Goal: Task Accomplishment & Management: Use online tool/utility

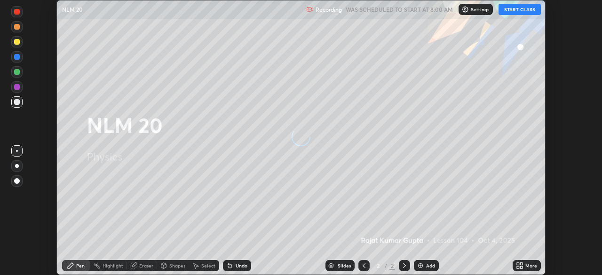
scroll to position [275, 602]
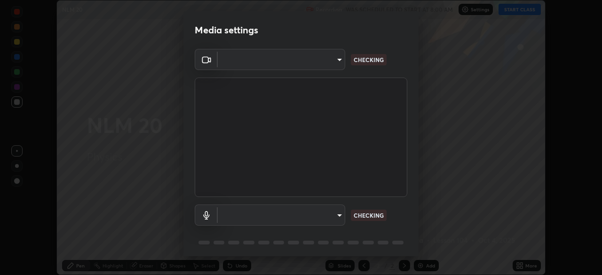
type input "c6d9f4fad3682c18dafb571cd2331b3ecaaf554884ec2734a231d331960bfaec"
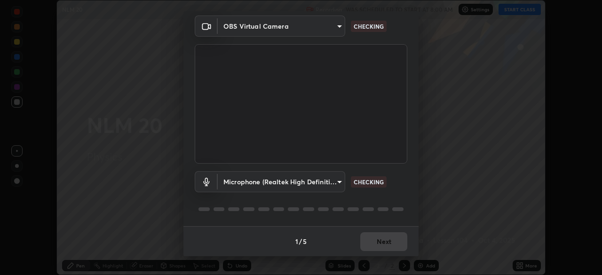
click at [336, 181] on body "Erase all NLM 20 Recording WAS SCHEDULED TO START AT 8:00 AM Settings START CLA…" at bounding box center [301, 137] width 602 height 275
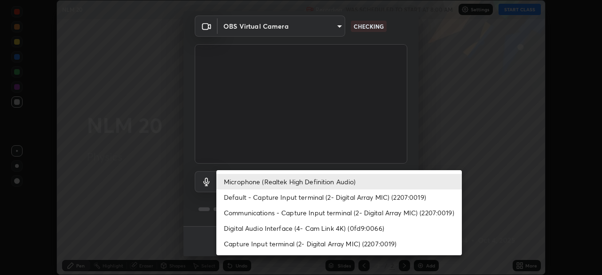
click at [325, 182] on li "Microphone (Realtek High Definition Audio)" at bounding box center [339, 182] width 246 height 16
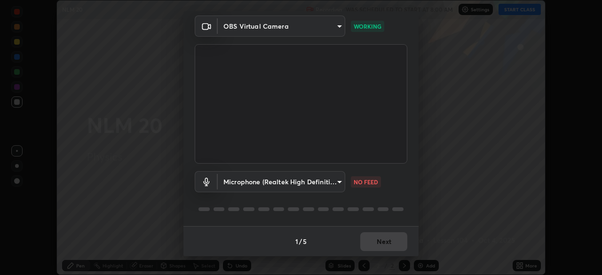
click at [338, 184] on body "Erase all NLM 20 Recording WAS SCHEDULED TO START AT 8:00 AM Settings START CLA…" at bounding box center [301, 137] width 602 height 275
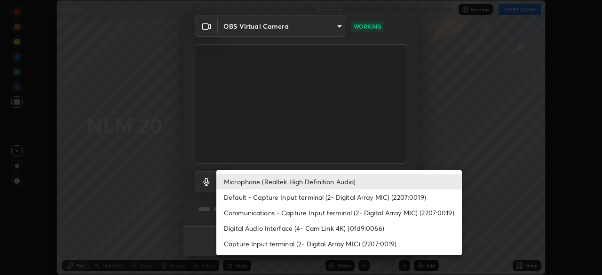
click at [291, 198] on li "Default - Capture Input terminal (2- Digital Array MIC) (2207:0019)" at bounding box center [339, 198] width 246 height 16
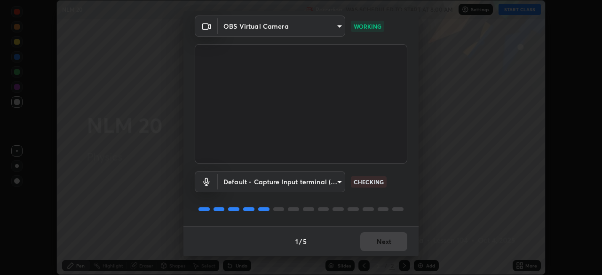
click at [320, 182] on body "Erase all NLM 20 Recording WAS SCHEDULED TO START AT 8:00 AM Settings START CLA…" at bounding box center [301, 137] width 602 height 275
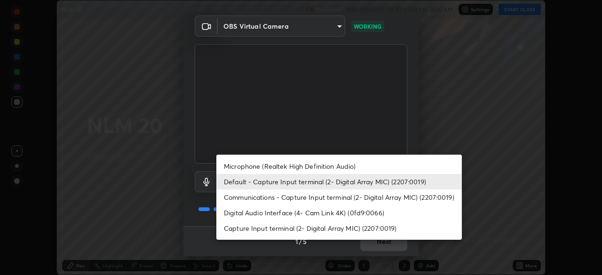
click at [311, 166] on li "Microphone (Realtek High Definition Audio)" at bounding box center [339, 167] width 246 height 16
type input "08d2579e0e28a31325e46f1a0935fd135ddd04ca2428966b5fd78fa4b1a724ef"
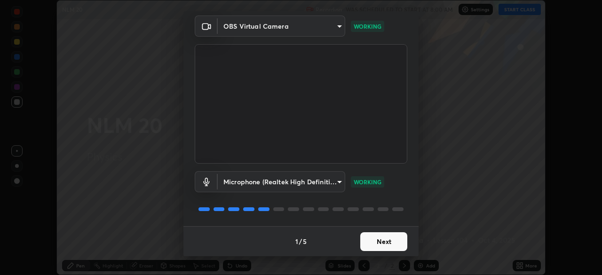
click at [384, 246] on button "Next" at bounding box center [383, 241] width 47 height 19
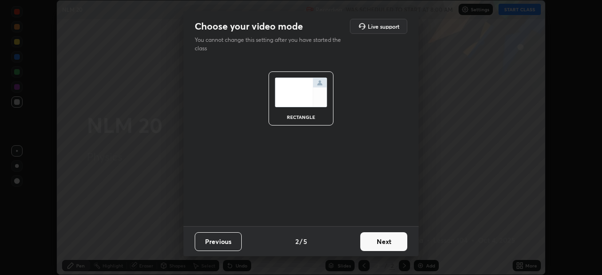
scroll to position [0, 0]
click at [386, 241] on button "Next" at bounding box center [383, 241] width 47 height 19
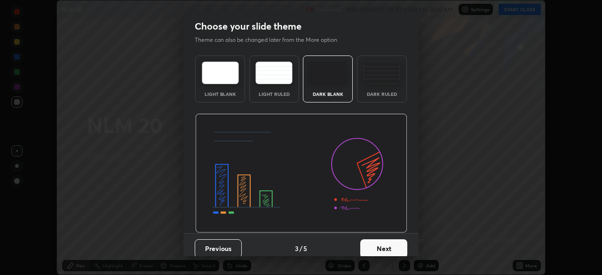
click at [384, 246] on button "Next" at bounding box center [383, 248] width 47 height 19
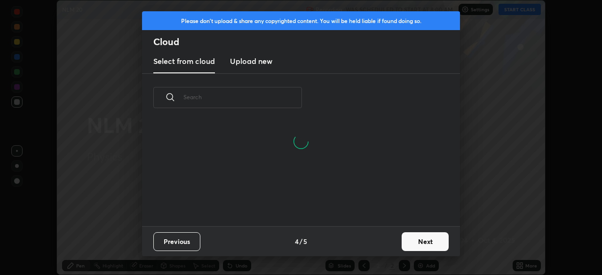
click at [408, 242] on button "Next" at bounding box center [425, 241] width 47 height 19
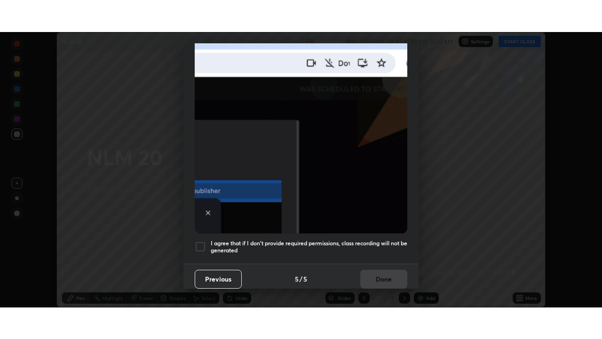
scroll to position [225, 0]
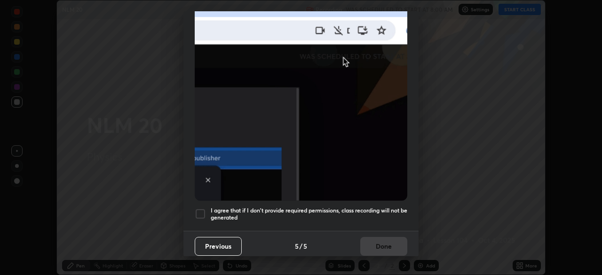
click at [349, 214] on h5 "I agree that if I don't provide required permissions, class recording will not …" at bounding box center [309, 214] width 197 height 15
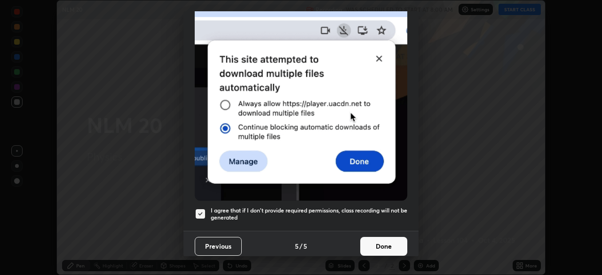
click at [378, 241] on button "Done" at bounding box center [383, 246] width 47 height 19
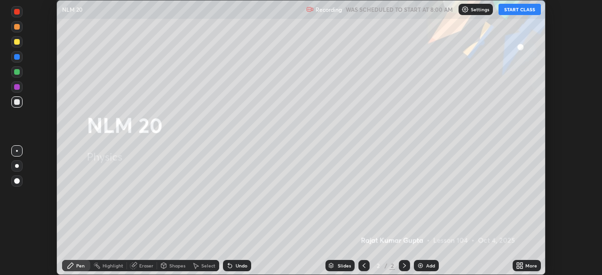
click at [521, 10] on button "START CLASS" at bounding box center [520, 9] width 42 height 11
click at [521, 267] on icon at bounding box center [521, 267] width 2 height 2
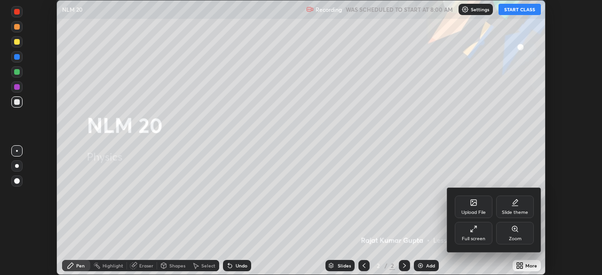
click at [477, 240] on div "Full screen" at bounding box center [474, 239] width 24 height 5
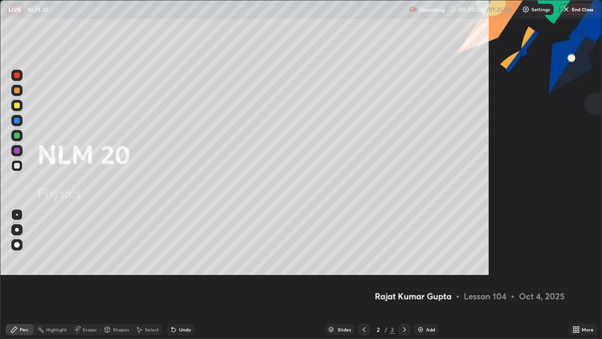
scroll to position [339, 602]
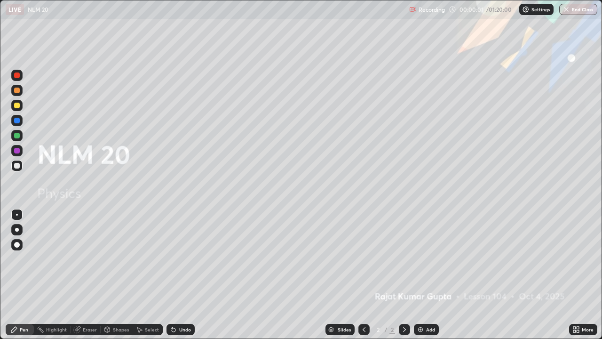
click at [429, 275] on div "Add" at bounding box center [430, 329] width 9 height 5
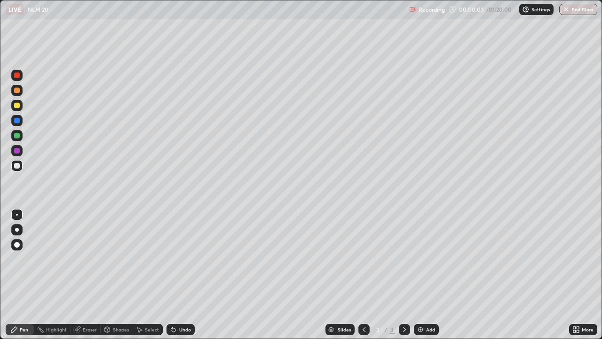
click at [19, 275] on div "Pen" at bounding box center [20, 329] width 28 height 11
click at [16, 167] on div at bounding box center [17, 166] width 6 height 6
click at [16, 245] on div at bounding box center [17, 245] width 6 height 6
click at [183, 275] on div "Undo" at bounding box center [185, 329] width 12 height 5
click at [182, 275] on div "Undo" at bounding box center [185, 329] width 12 height 5
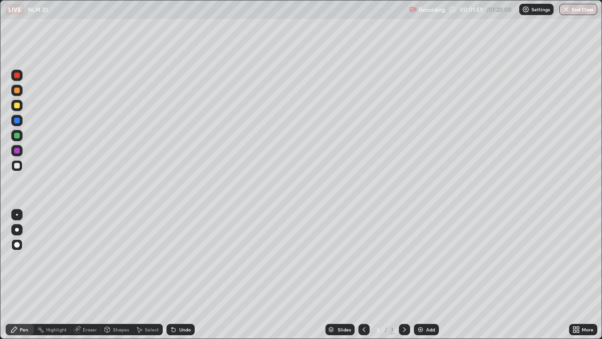
click at [16, 104] on div at bounding box center [17, 106] width 6 height 6
click at [172, 275] on icon at bounding box center [174, 330] width 4 height 4
click at [176, 275] on div "Undo" at bounding box center [180, 329] width 28 height 11
click at [181, 275] on div "Undo" at bounding box center [180, 329] width 28 height 11
click at [18, 166] on div at bounding box center [17, 166] width 6 height 6
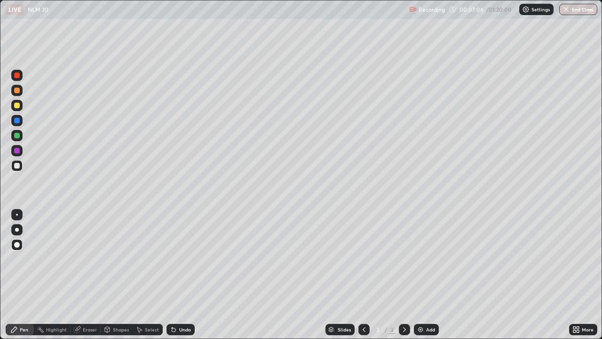
click at [182, 275] on div "Undo" at bounding box center [185, 329] width 12 height 5
click at [402, 275] on icon at bounding box center [405, 329] width 8 height 8
click at [426, 275] on div "Add" at bounding box center [430, 329] width 9 height 5
click at [185, 275] on div "Undo" at bounding box center [185, 329] width 12 height 5
click at [184, 275] on div "Undo" at bounding box center [185, 329] width 12 height 5
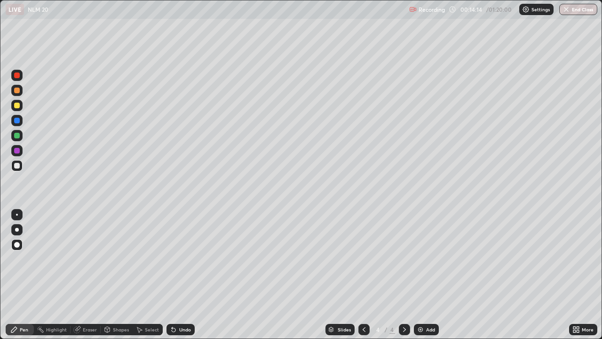
click at [185, 275] on div "Undo" at bounding box center [185, 329] width 12 height 5
click at [182, 275] on div "Undo" at bounding box center [185, 329] width 12 height 5
click at [179, 275] on div "Undo" at bounding box center [185, 329] width 12 height 5
click at [89, 275] on div "Eraser" at bounding box center [90, 329] width 14 height 5
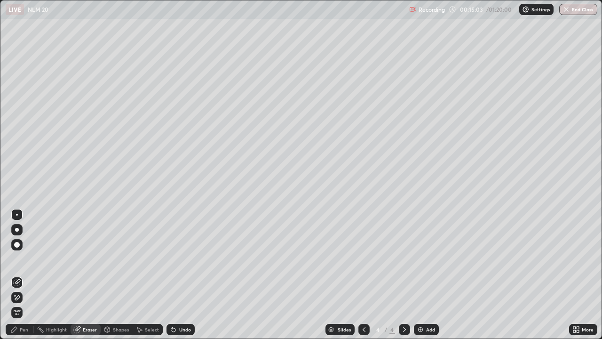
click at [22, 275] on div "Pen" at bounding box center [24, 329] width 8 height 5
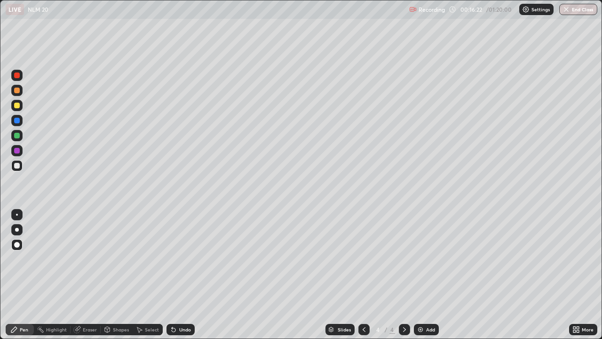
click at [174, 275] on icon at bounding box center [174, 329] width 8 height 8
click at [399, 275] on div at bounding box center [404, 329] width 11 height 11
click at [425, 275] on div "Add" at bounding box center [426, 329] width 25 height 11
click at [15, 246] on div at bounding box center [17, 245] width 6 height 6
click at [17, 137] on div at bounding box center [17, 136] width 6 height 6
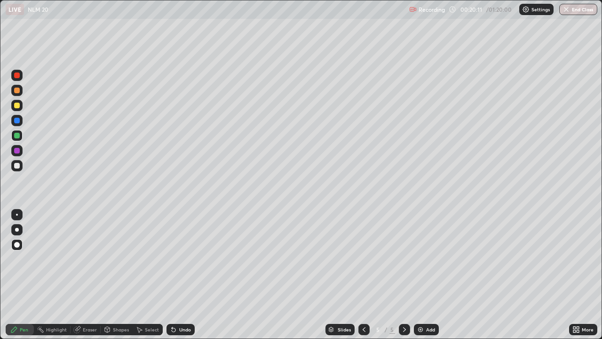
click at [178, 275] on div "Undo" at bounding box center [180, 329] width 28 height 11
click at [175, 275] on icon at bounding box center [174, 329] width 8 height 8
click at [362, 275] on icon at bounding box center [364, 329] width 8 height 8
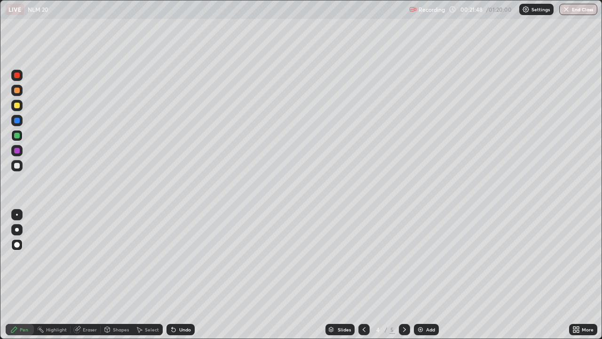
click at [399, 275] on div at bounding box center [404, 329] width 11 height 11
click at [364, 275] on icon at bounding box center [364, 329] width 3 height 5
click at [403, 275] on icon at bounding box center [405, 329] width 8 height 8
click at [16, 164] on div at bounding box center [17, 166] width 6 height 6
click at [404, 275] on icon at bounding box center [405, 329] width 8 height 8
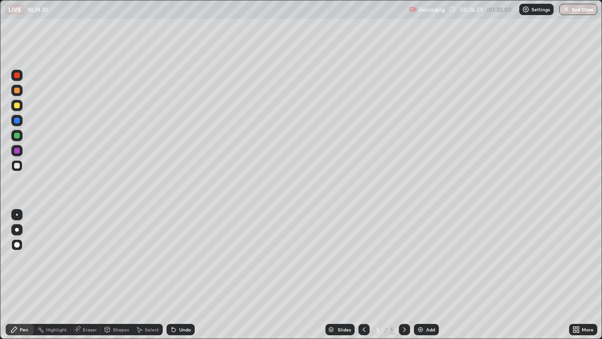
click at [423, 275] on div "Add" at bounding box center [426, 329] width 25 height 11
click at [16, 136] on div at bounding box center [17, 136] width 6 height 6
click at [17, 166] on div at bounding box center [17, 166] width 6 height 6
click at [16, 168] on div at bounding box center [17, 166] width 6 height 6
click at [14, 106] on div at bounding box center [17, 106] width 6 height 6
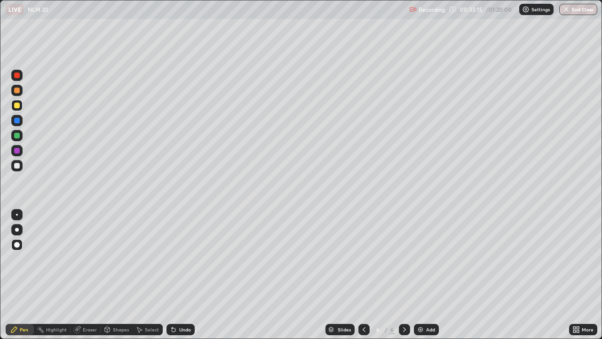
click at [17, 151] on div at bounding box center [17, 151] width 6 height 6
click at [176, 275] on div "Undo" at bounding box center [180, 329] width 28 height 11
click at [178, 275] on div "Undo" at bounding box center [180, 329] width 28 height 11
click at [181, 275] on div "Undo" at bounding box center [185, 329] width 12 height 5
click at [180, 275] on div "Undo" at bounding box center [185, 329] width 12 height 5
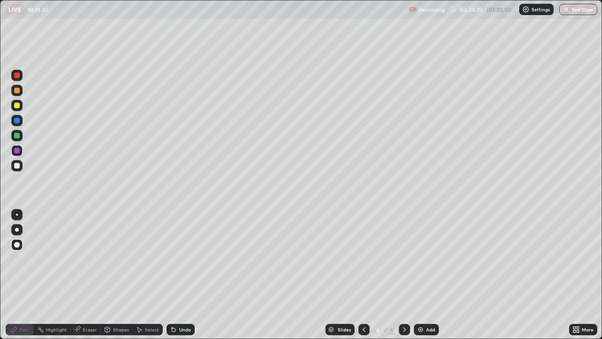
click at [15, 165] on div at bounding box center [17, 166] width 6 height 6
click at [175, 275] on div "Undo" at bounding box center [180, 329] width 28 height 11
click at [173, 275] on icon at bounding box center [174, 330] width 4 height 4
click at [186, 275] on div "Undo" at bounding box center [185, 329] width 12 height 5
click at [16, 150] on div at bounding box center [17, 151] width 6 height 6
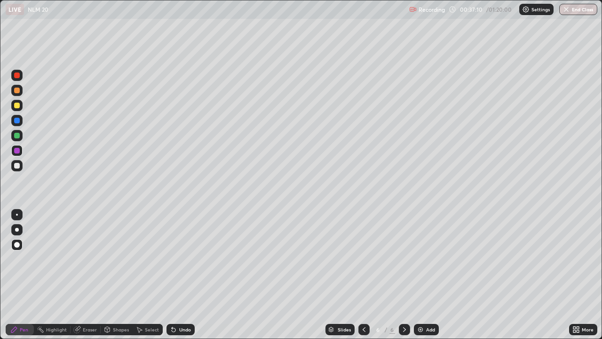
click at [172, 275] on icon at bounding box center [174, 330] width 4 height 4
click at [404, 275] on icon at bounding box center [405, 329] width 8 height 8
click at [427, 275] on div "Add" at bounding box center [430, 329] width 9 height 5
click at [182, 275] on div "Undo" at bounding box center [185, 329] width 12 height 5
click at [18, 167] on div at bounding box center [17, 166] width 6 height 6
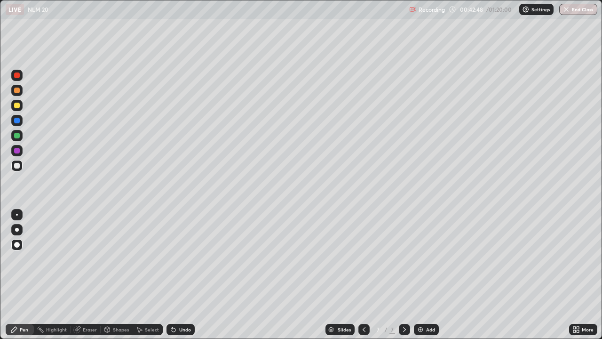
click at [90, 275] on div "Eraser" at bounding box center [90, 329] width 14 height 5
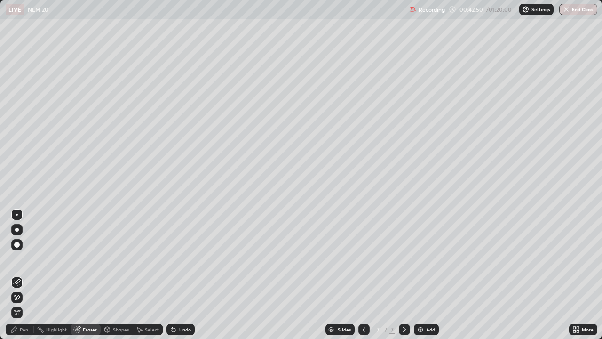
click at [23, 275] on div "Pen" at bounding box center [24, 329] width 8 height 5
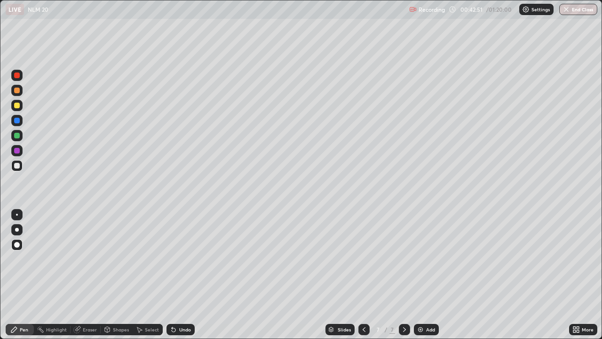
click at [19, 275] on div "Pen" at bounding box center [20, 329] width 28 height 11
click at [87, 275] on div "Eraser" at bounding box center [90, 329] width 14 height 5
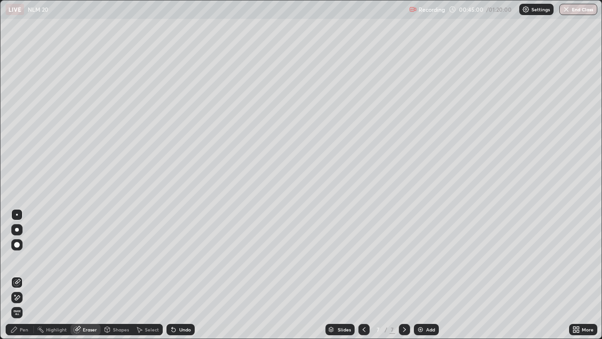
click at [24, 275] on div "Pen" at bounding box center [24, 329] width 8 height 5
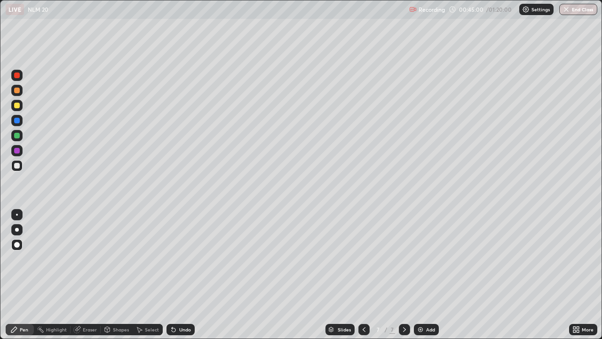
click at [24, 275] on div "Pen" at bounding box center [24, 329] width 8 height 5
click at [18, 165] on div at bounding box center [17, 166] width 6 height 6
click at [16, 92] on div at bounding box center [17, 90] width 6 height 6
click at [17, 91] on div at bounding box center [17, 90] width 6 height 6
click at [16, 165] on div at bounding box center [17, 166] width 6 height 6
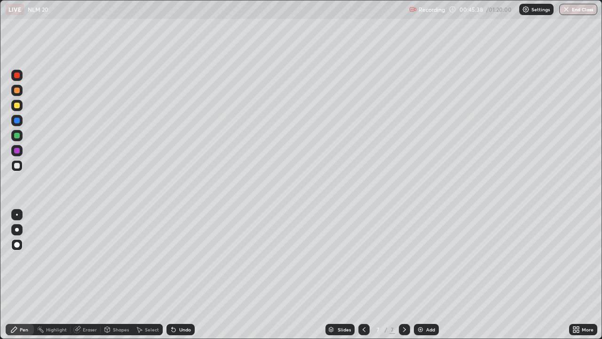
click at [91, 275] on div "Eraser" at bounding box center [90, 329] width 14 height 5
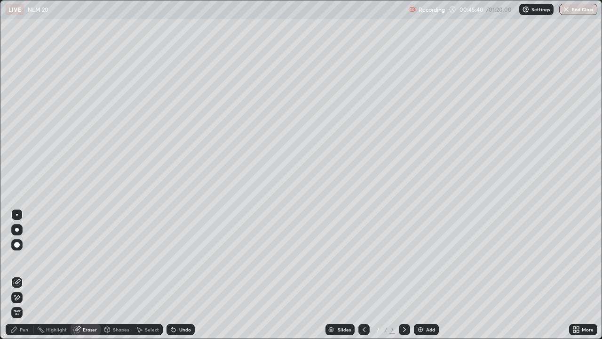
click at [24, 275] on div "Pen" at bounding box center [20, 329] width 28 height 11
click at [21, 275] on div "Pen" at bounding box center [24, 329] width 8 height 5
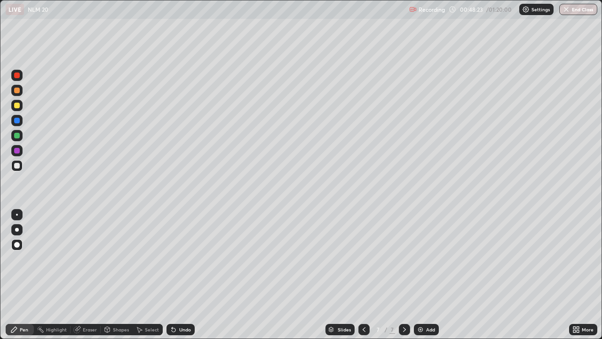
click at [401, 275] on icon at bounding box center [405, 329] width 8 height 8
click at [424, 275] on div "Add" at bounding box center [426, 329] width 25 height 11
click at [177, 275] on div "Undo" at bounding box center [180, 329] width 28 height 11
click at [85, 275] on div "Eraser" at bounding box center [90, 329] width 14 height 5
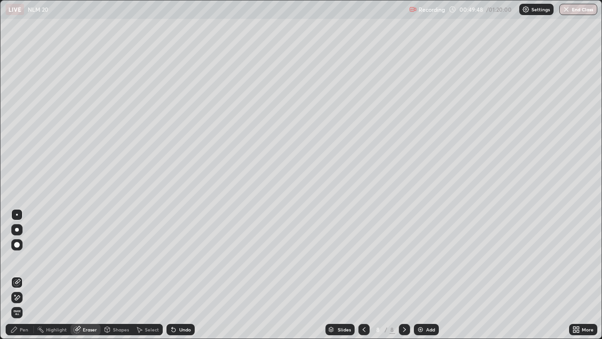
click at [21, 275] on div "Pen" at bounding box center [24, 329] width 8 height 5
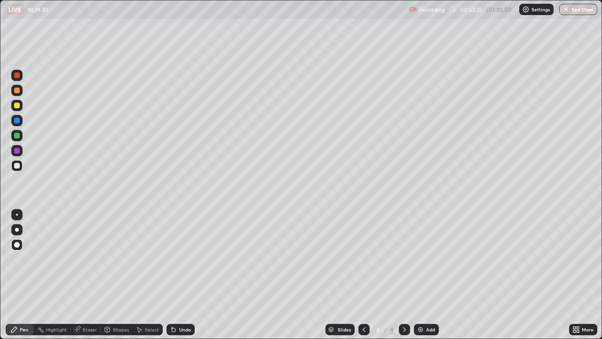
click at [18, 105] on div at bounding box center [17, 106] width 6 height 6
click at [385, 275] on div "/" at bounding box center [386, 329] width 3 height 6
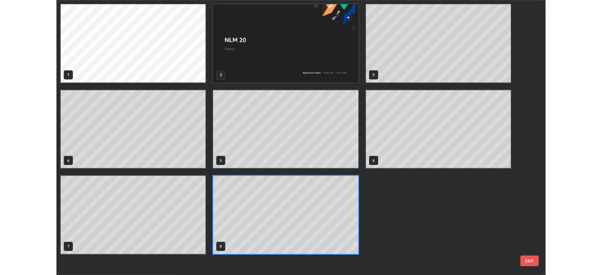
scroll to position [335, 596]
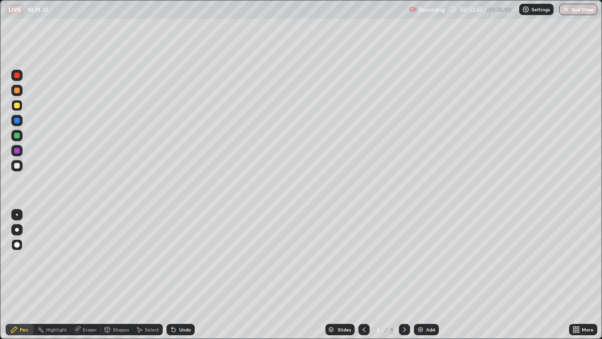
click at [404, 275] on icon at bounding box center [405, 329] width 8 height 8
click at [407, 275] on icon at bounding box center [405, 329] width 8 height 8
click at [404, 275] on icon at bounding box center [405, 329] width 8 height 8
click at [403, 275] on icon at bounding box center [404, 329] width 3 height 5
click at [404, 275] on icon at bounding box center [405, 329] width 8 height 8
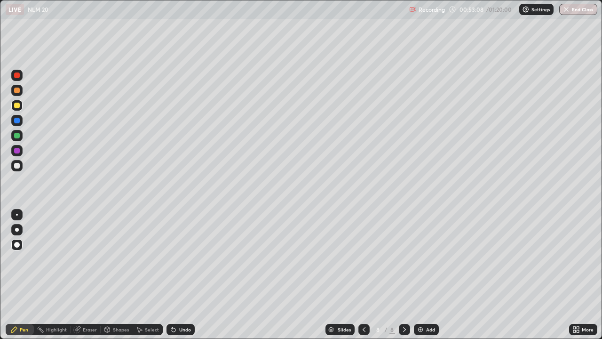
click at [12, 161] on div at bounding box center [16, 165] width 11 height 11
click at [17, 76] on div at bounding box center [17, 75] width 6 height 6
click at [22, 164] on div at bounding box center [16, 165] width 11 height 11
click at [16, 167] on div at bounding box center [17, 166] width 6 height 6
click at [87, 275] on div "Eraser" at bounding box center [90, 329] width 14 height 5
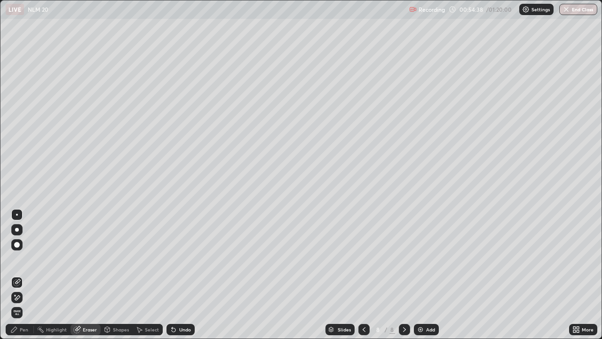
click at [18, 275] on div "Pen" at bounding box center [20, 329] width 28 height 11
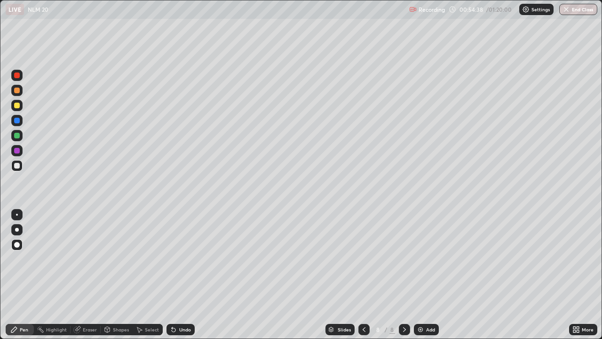
click at [14, 275] on icon at bounding box center [14, 329] width 6 height 6
click at [20, 170] on div at bounding box center [16, 165] width 11 height 11
click at [18, 152] on div at bounding box center [17, 151] width 6 height 6
click at [16, 165] on div at bounding box center [17, 166] width 6 height 6
click at [15, 167] on div at bounding box center [17, 166] width 6 height 6
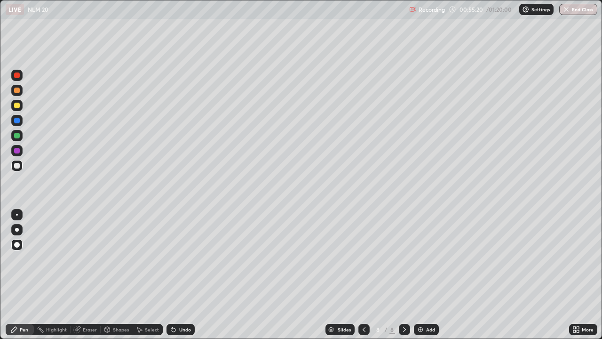
click at [13, 165] on div at bounding box center [16, 165] width 11 height 11
click at [182, 275] on div "Undo" at bounding box center [185, 329] width 12 height 5
click at [181, 275] on div "Undo" at bounding box center [185, 329] width 12 height 5
click at [180, 275] on div "Undo" at bounding box center [185, 329] width 12 height 5
click at [87, 275] on div "Eraser" at bounding box center [90, 329] width 14 height 5
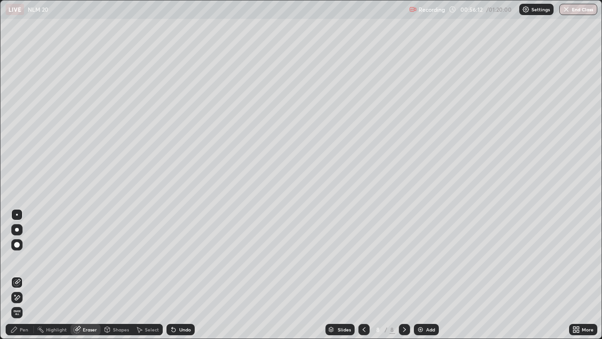
click at [25, 275] on div "Pen" at bounding box center [24, 329] width 8 height 5
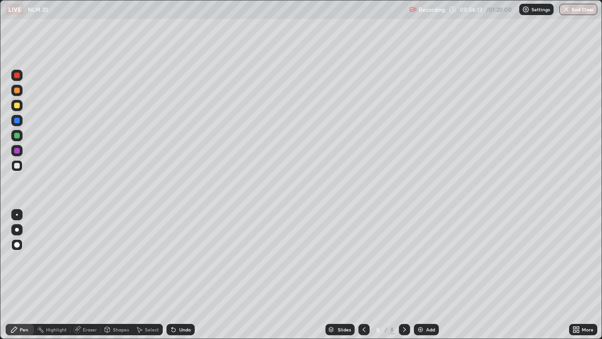
click at [17, 150] on div at bounding box center [17, 151] width 6 height 6
click at [78, 275] on icon at bounding box center [77, 329] width 6 height 6
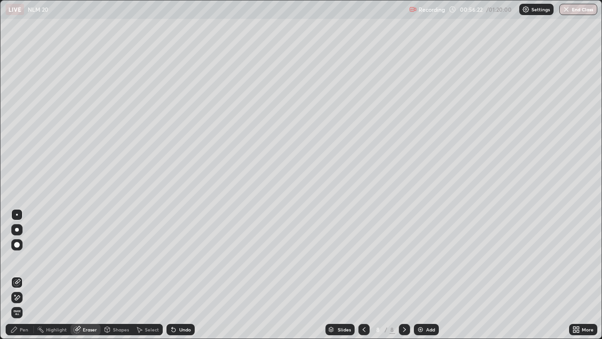
click at [26, 275] on div "Pen" at bounding box center [24, 329] width 8 height 5
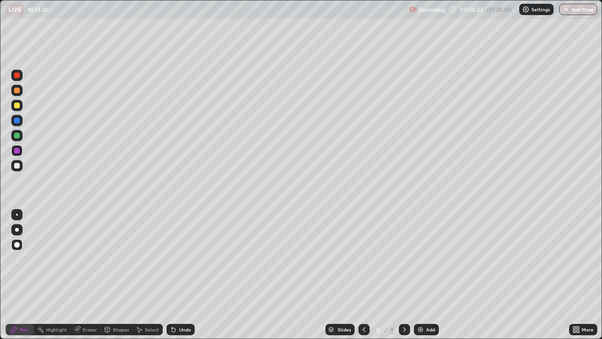
click at [25, 275] on div "Pen" at bounding box center [24, 329] width 8 height 5
click at [90, 275] on div "Eraser" at bounding box center [90, 329] width 14 height 5
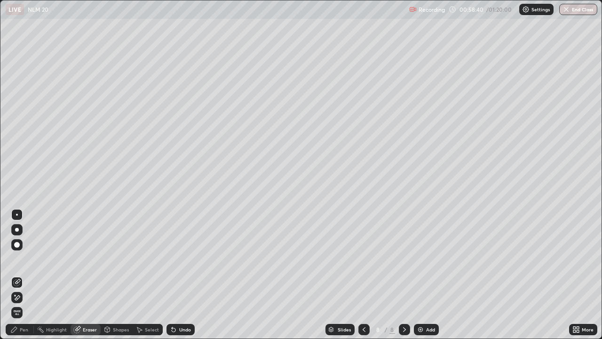
click at [24, 275] on div "Pen" at bounding box center [24, 329] width 8 height 5
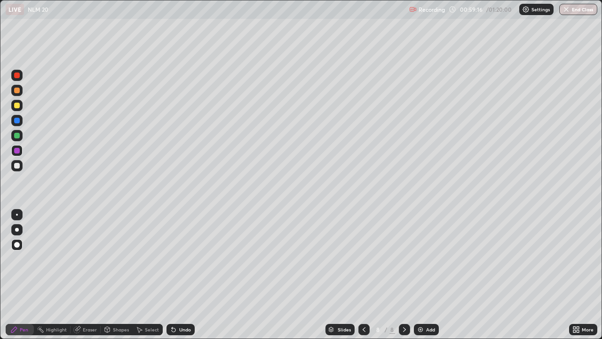
click at [16, 167] on div at bounding box center [17, 166] width 6 height 6
click at [32, 275] on div "Pen" at bounding box center [20, 329] width 28 height 11
click at [19, 149] on div at bounding box center [17, 151] width 6 height 6
click at [19, 275] on div "Pen" at bounding box center [20, 329] width 28 height 11
click at [16, 166] on div at bounding box center [17, 166] width 6 height 6
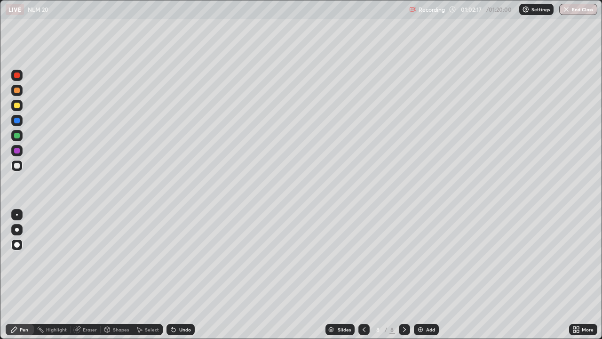
click at [424, 275] on div "Add" at bounding box center [426, 329] width 25 height 11
click at [14, 166] on div at bounding box center [17, 166] width 6 height 6
click at [23, 275] on div "Pen" at bounding box center [24, 329] width 8 height 5
click at [18, 151] on div at bounding box center [17, 151] width 6 height 6
click at [18, 165] on div at bounding box center [17, 166] width 6 height 6
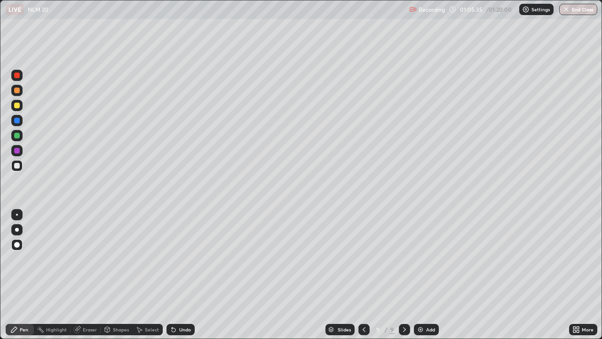
click at [15, 137] on div at bounding box center [17, 136] width 6 height 6
click at [184, 275] on div "Undo" at bounding box center [185, 329] width 12 height 5
click at [18, 165] on div at bounding box center [17, 166] width 6 height 6
click at [180, 275] on div "Undo" at bounding box center [185, 329] width 12 height 5
click at [14, 107] on div at bounding box center [16, 105] width 11 height 11
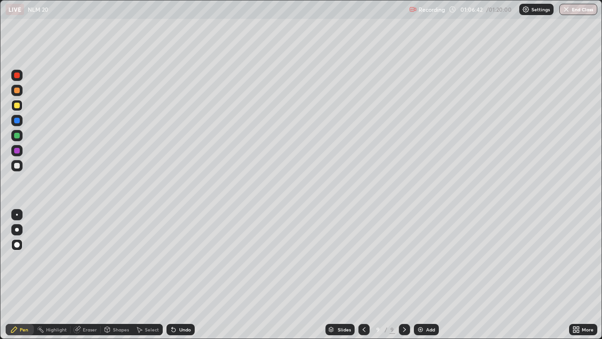
click at [181, 275] on div "Undo" at bounding box center [185, 329] width 12 height 5
click at [180, 275] on div "Undo" at bounding box center [180, 329] width 28 height 11
click at [179, 275] on div "Undo" at bounding box center [185, 329] width 12 height 5
click at [90, 275] on div "Eraser" at bounding box center [90, 329] width 14 height 5
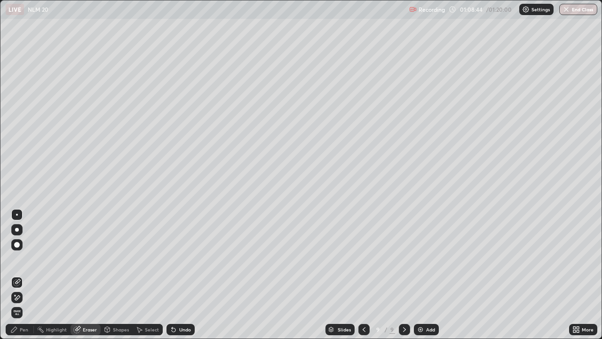
click at [16, 275] on icon at bounding box center [14, 329] width 8 height 8
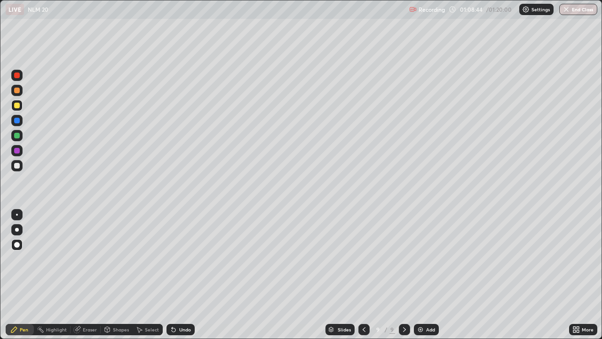
click at [17, 164] on div at bounding box center [17, 166] width 6 height 6
click at [17, 121] on div at bounding box center [17, 121] width 6 height 6
click at [15, 166] on div at bounding box center [17, 166] width 6 height 6
click at [172, 275] on icon at bounding box center [174, 330] width 4 height 4
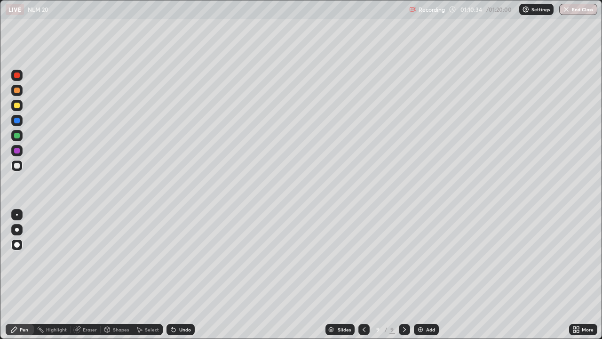
click at [172, 275] on icon at bounding box center [174, 330] width 4 height 4
click at [172, 275] on div "Undo" at bounding box center [180, 329] width 28 height 11
click at [178, 275] on div "Undo" at bounding box center [180, 329] width 28 height 11
click at [183, 275] on div "Undo" at bounding box center [180, 329] width 28 height 11
click at [19, 162] on div at bounding box center [16, 165] width 11 height 11
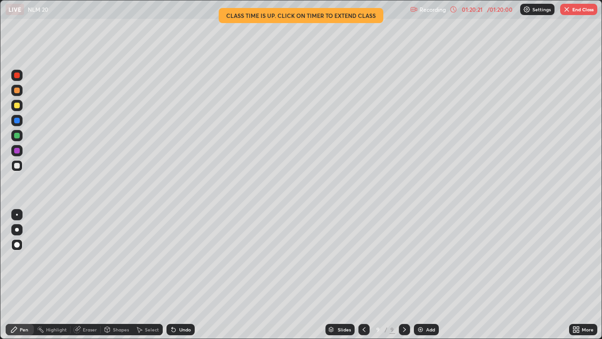
click at [586, 275] on div "More" at bounding box center [588, 329] width 12 height 5
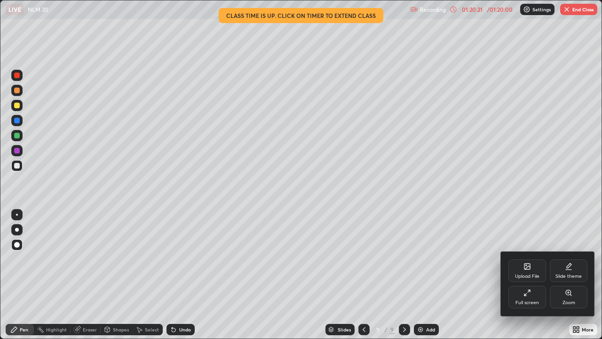
click at [534, 275] on div "Full screen" at bounding box center [527, 296] width 38 height 23
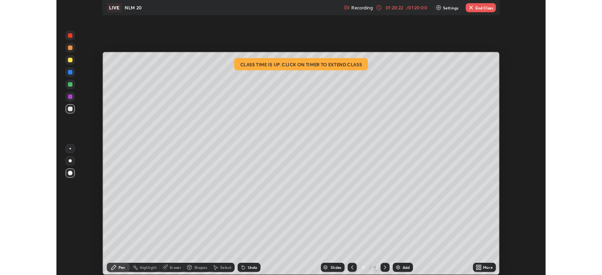
scroll to position [46758, 46431]
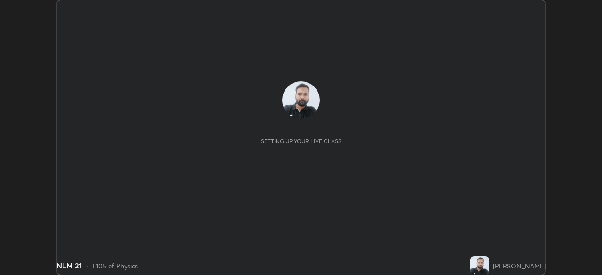
scroll to position [275, 602]
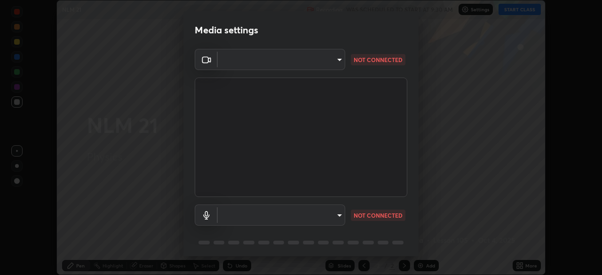
type input "c6d9f4fad3682c18dafb571cd2331b3ecaaf554884ec2734a231d331960bfaec"
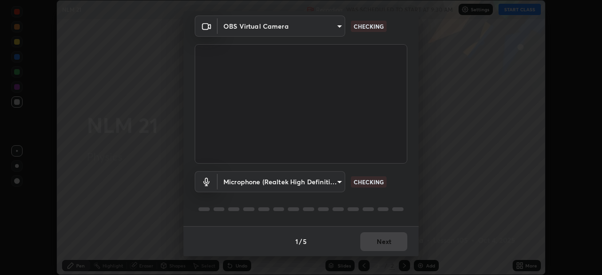
click at [336, 182] on body "Erase all NLM 21 Recording WAS SCHEDULED TO START AT 9:30 AM Settings START CLA…" at bounding box center [301, 137] width 602 height 275
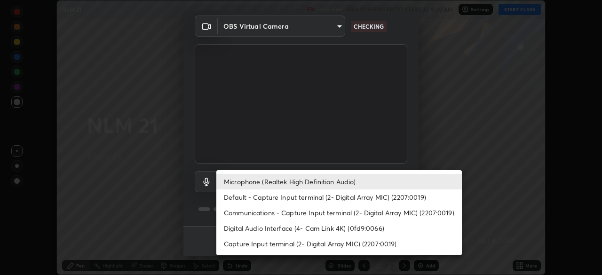
click at [317, 198] on li "Default - Capture Input terminal (2- Digital Array MIC) (2207:0019)" at bounding box center [339, 198] width 246 height 16
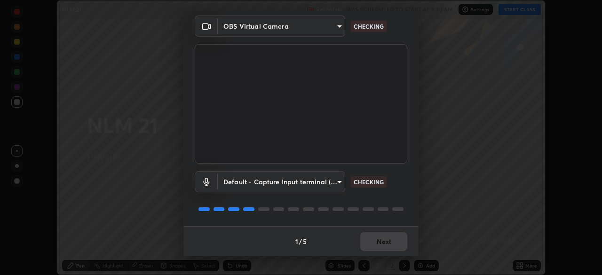
click at [322, 183] on body "Erase all NLM 21 Recording WAS SCHEDULED TO START AT 9:30 AM Settings START CLA…" at bounding box center [301, 137] width 602 height 275
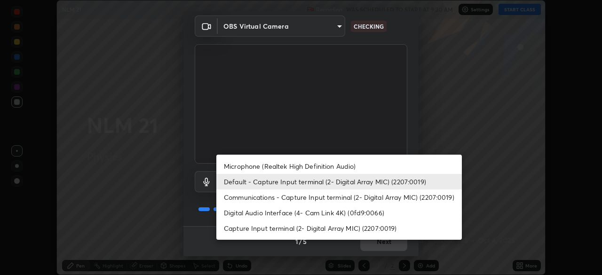
click at [316, 166] on li "Microphone (Realtek High Definition Audio)" at bounding box center [339, 167] width 246 height 16
type input "08d2579e0e28a31325e46f1a0935fd135ddd04ca2428966b5fd78fa4b1a724ef"
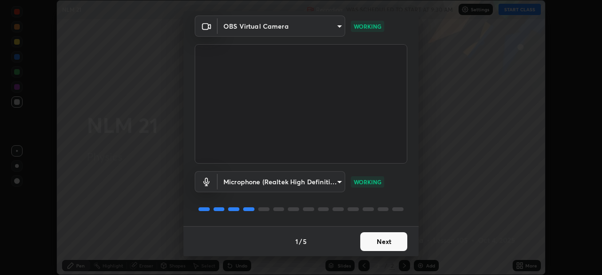
click at [391, 246] on button "Next" at bounding box center [383, 241] width 47 height 19
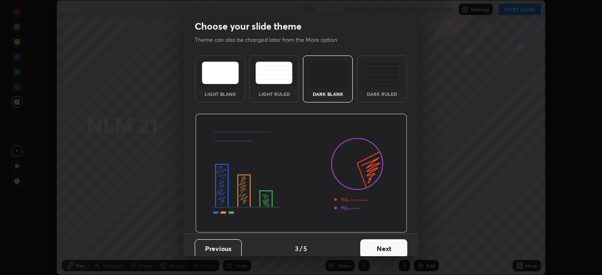
click at [395, 247] on button "Next" at bounding box center [383, 248] width 47 height 19
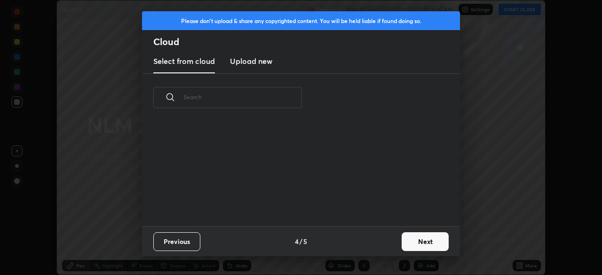
click at [404, 246] on button "Next" at bounding box center [425, 241] width 47 height 19
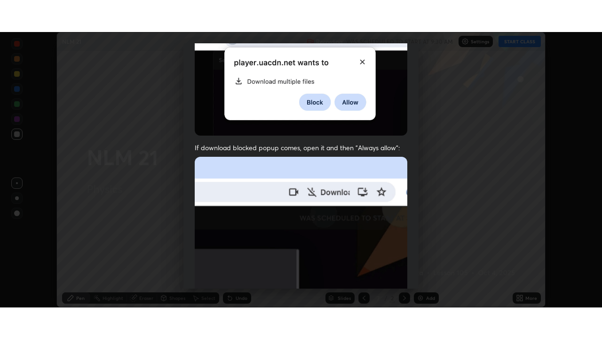
scroll to position [225, 0]
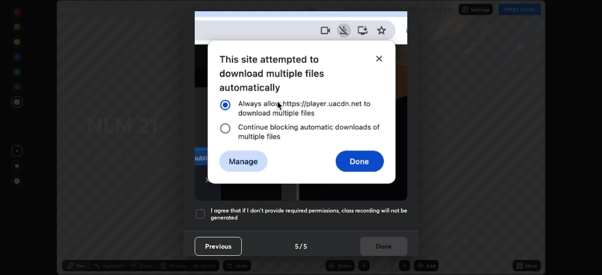
click at [387, 214] on h5 "I agree that if I don't provide required permissions, class recording will not …" at bounding box center [309, 214] width 197 height 15
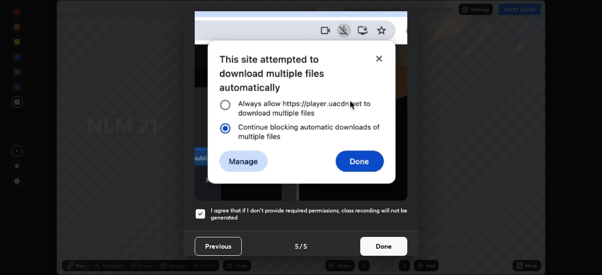
click at [388, 239] on button "Done" at bounding box center [383, 246] width 47 height 19
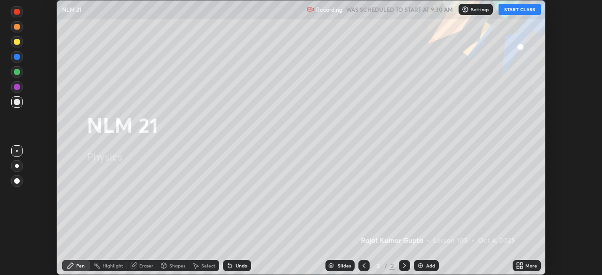
click at [515, 7] on button "START CLASS" at bounding box center [520, 9] width 42 height 11
click at [526, 267] on div "More" at bounding box center [531, 265] width 12 height 5
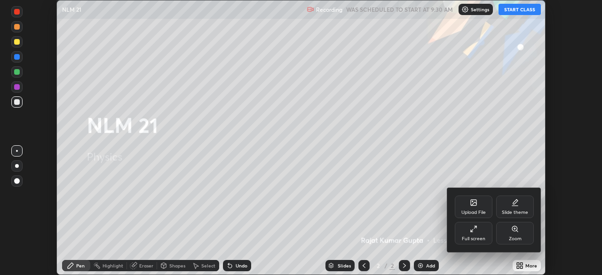
click at [488, 227] on div "Full screen" at bounding box center [474, 233] width 38 height 23
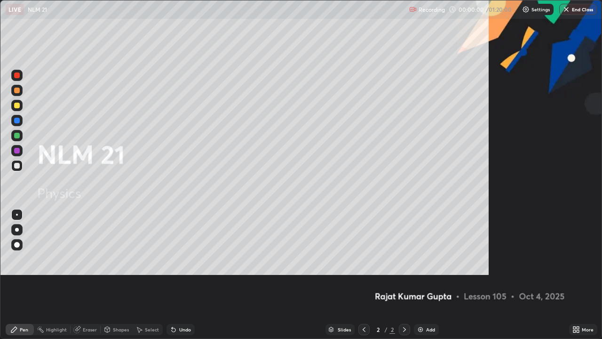
scroll to position [339, 602]
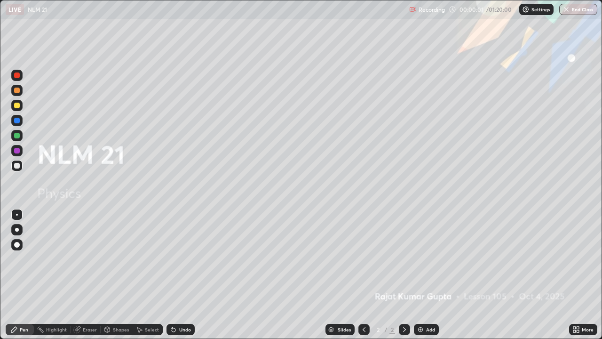
click at [430, 275] on div "Add" at bounding box center [430, 329] width 9 height 5
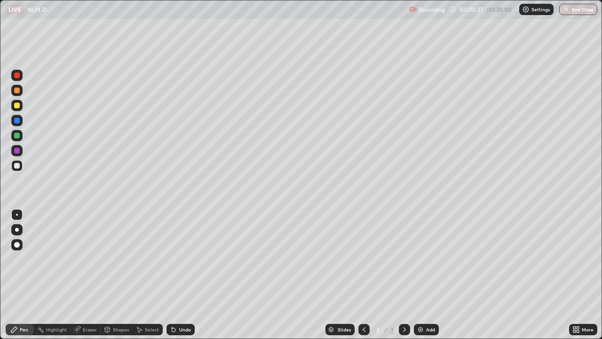
click at [23, 275] on div "Pen" at bounding box center [24, 329] width 8 height 5
click at [16, 171] on div at bounding box center [16, 165] width 11 height 11
click at [16, 246] on div at bounding box center [17, 245] width 6 height 6
click at [16, 244] on div at bounding box center [17, 245] width 6 height 6
click at [175, 275] on icon at bounding box center [174, 329] width 8 height 8
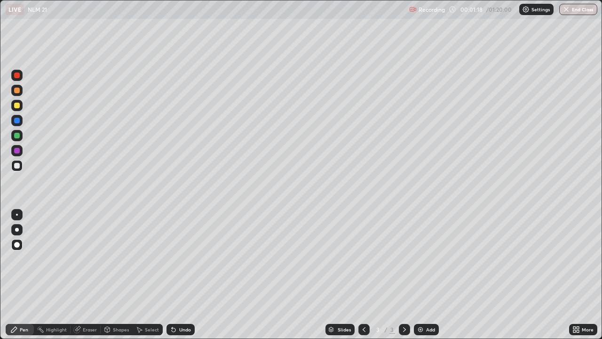
click at [16, 122] on div at bounding box center [17, 121] width 6 height 6
click at [176, 275] on div "Undo" at bounding box center [180, 329] width 28 height 11
click at [174, 275] on icon at bounding box center [174, 329] width 8 height 8
click at [177, 275] on div "Undo" at bounding box center [180, 329] width 28 height 11
click at [179, 275] on div "Undo" at bounding box center [180, 329] width 28 height 11
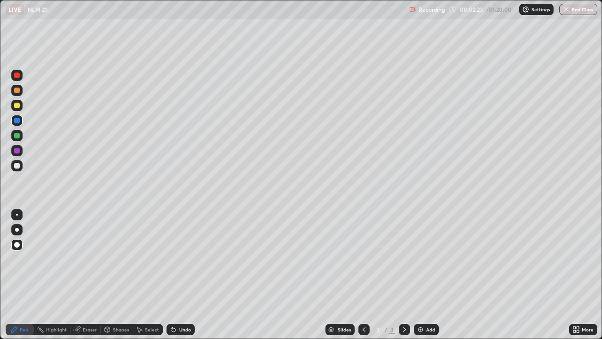
click at [179, 275] on div "Undo" at bounding box center [180, 329] width 28 height 11
click at [144, 275] on div "Select" at bounding box center [148, 329] width 30 height 11
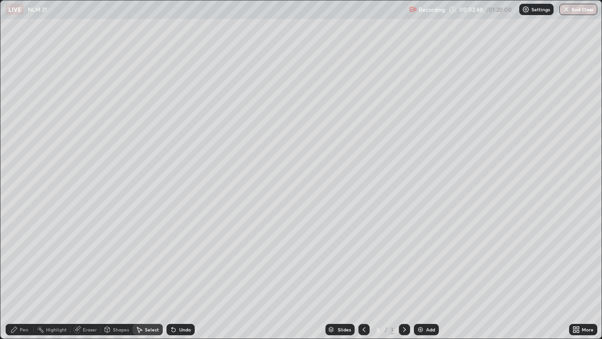
click at [22, 275] on div "Pen" at bounding box center [24, 329] width 8 height 5
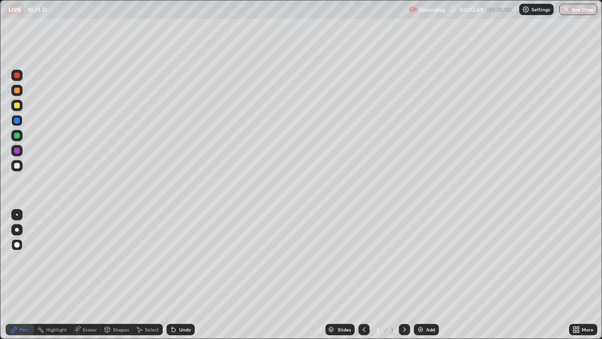
click at [14, 166] on div at bounding box center [17, 166] width 6 height 6
click at [26, 275] on div "Pen" at bounding box center [24, 329] width 8 height 5
click at [404, 275] on icon at bounding box center [405, 329] width 8 height 8
click at [427, 275] on div "Add" at bounding box center [430, 329] width 9 height 5
click at [89, 275] on div "Eraser" at bounding box center [90, 329] width 14 height 5
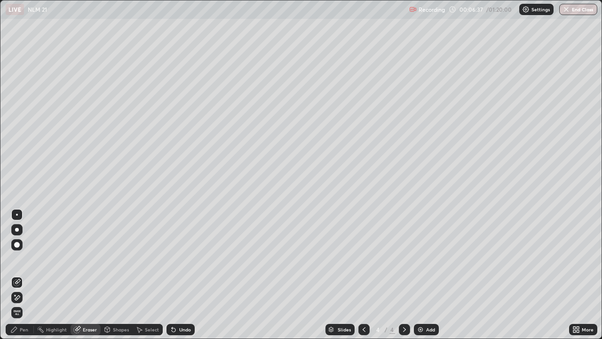
click at [21, 275] on div "Pen" at bounding box center [24, 329] width 8 height 5
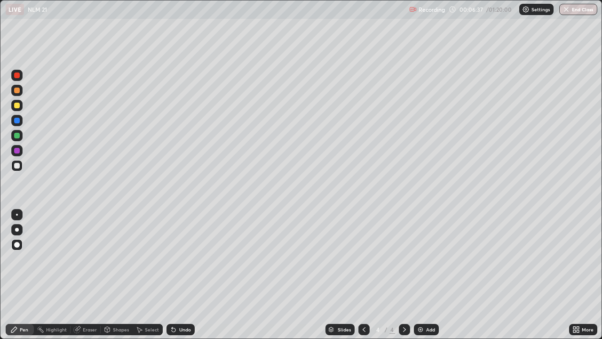
click at [23, 275] on div "Pen" at bounding box center [20, 329] width 28 height 11
click at [17, 137] on div at bounding box center [17, 136] width 6 height 6
click at [17, 167] on div at bounding box center [17, 166] width 6 height 6
click at [21, 169] on div at bounding box center [16, 165] width 11 height 11
click at [20, 106] on div at bounding box center [16, 105] width 11 height 11
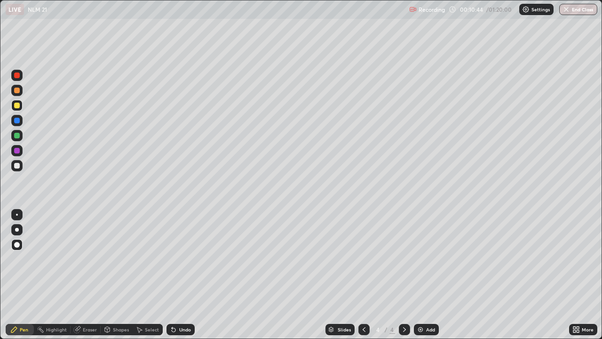
click at [16, 167] on div at bounding box center [17, 166] width 6 height 6
click at [17, 150] on div at bounding box center [17, 151] width 6 height 6
click at [16, 165] on div at bounding box center [17, 166] width 6 height 6
click at [178, 275] on div "Undo" at bounding box center [180, 329] width 28 height 11
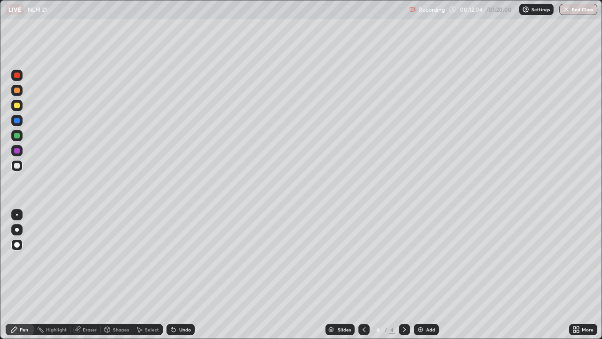
click at [178, 275] on div "Undo" at bounding box center [180, 329] width 28 height 11
click at [174, 275] on icon at bounding box center [174, 330] width 4 height 4
click at [26, 275] on div "Pen" at bounding box center [20, 329] width 28 height 11
click at [17, 152] on div at bounding box center [17, 151] width 6 height 6
click at [183, 275] on div "Undo" at bounding box center [185, 329] width 12 height 5
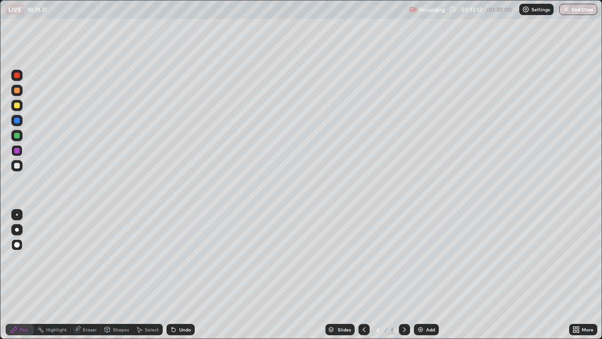
click at [176, 275] on div "Undo" at bounding box center [180, 329] width 28 height 11
click at [17, 135] on div at bounding box center [17, 136] width 6 height 6
click at [16, 106] on div at bounding box center [17, 106] width 6 height 6
click at [85, 275] on div "Eraser" at bounding box center [90, 329] width 14 height 5
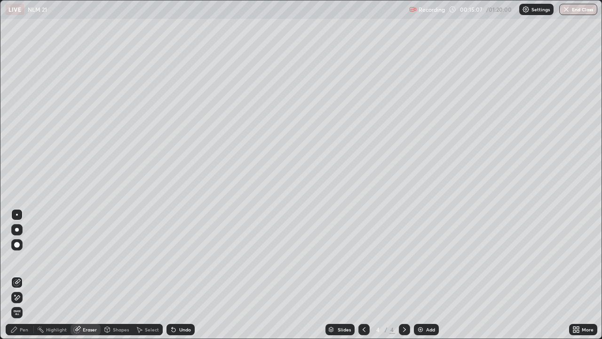
click at [24, 275] on div "Pen" at bounding box center [24, 329] width 8 height 5
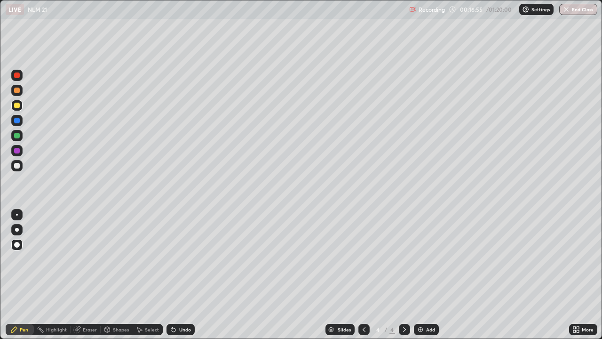
click at [403, 275] on icon at bounding box center [405, 329] width 8 height 8
click at [424, 275] on div "Add" at bounding box center [426, 329] width 25 height 11
click at [17, 166] on div at bounding box center [17, 166] width 6 height 6
click at [88, 275] on div "Eraser" at bounding box center [90, 329] width 14 height 5
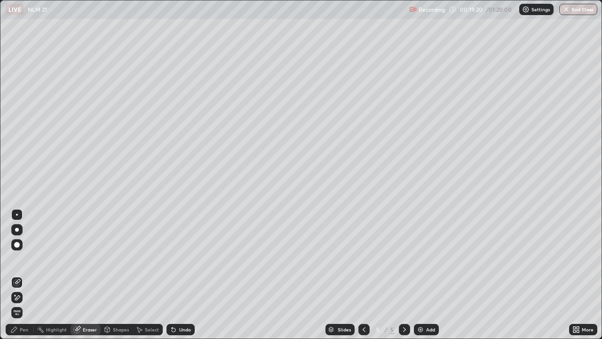
click at [20, 275] on div "Pen" at bounding box center [20, 329] width 28 height 11
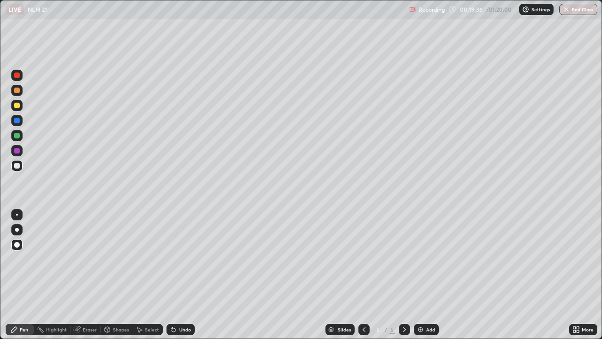
click at [180, 275] on div "Undo" at bounding box center [185, 329] width 12 height 5
click at [176, 275] on div "Undo" at bounding box center [180, 329] width 28 height 11
click at [87, 275] on div "Eraser" at bounding box center [90, 329] width 14 height 5
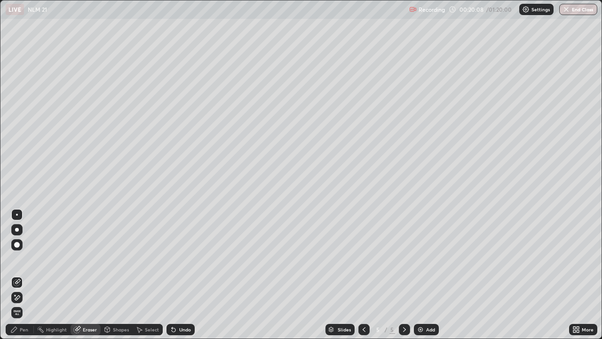
click at [20, 275] on div "Pen" at bounding box center [24, 329] width 8 height 5
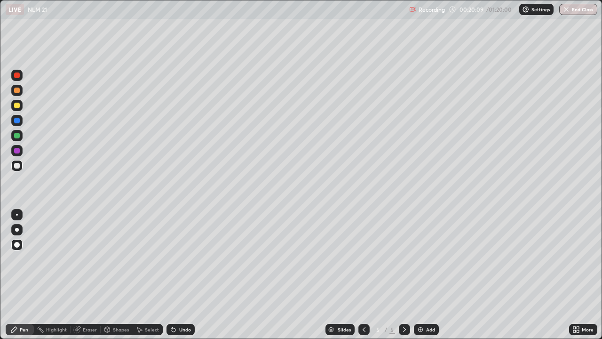
click at [17, 275] on div "Pen" at bounding box center [20, 329] width 28 height 11
click at [82, 275] on div "Eraser" at bounding box center [86, 329] width 30 height 11
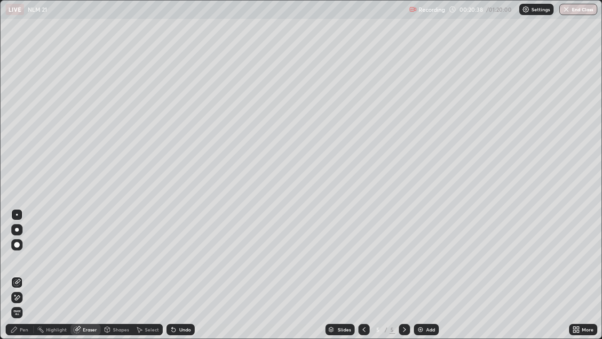
click at [23, 275] on div "Pen" at bounding box center [24, 329] width 8 height 5
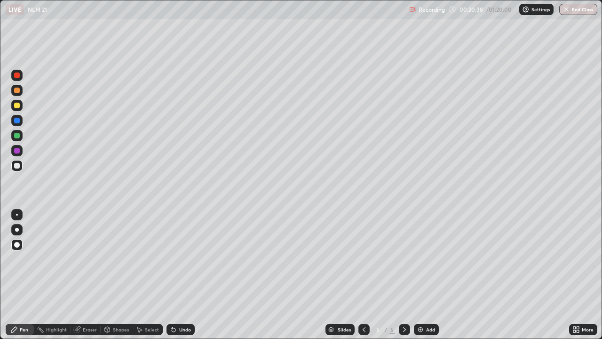
click at [19, 275] on div "Pen" at bounding box center [20, 329] width 28 height 11
click at [17, 275] on div "Pen" at bounding box center [20, 329] width 28 height 11
click at [540, 275] on div "Slides 5 / 5 Add" at bounding box center [382, 329] width 374 height 19
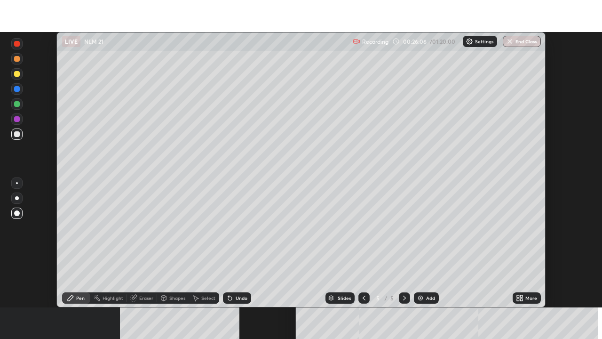
scroll to position [275, 602]
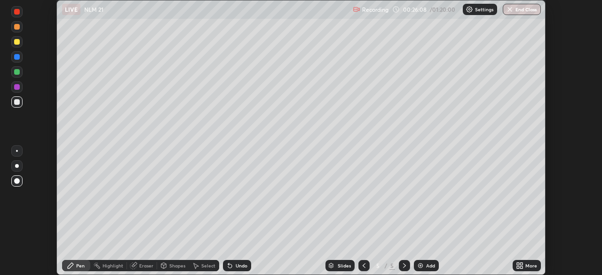
click at [528, 270] on div "More" at bounding box center [527, 265] width 28 height 11
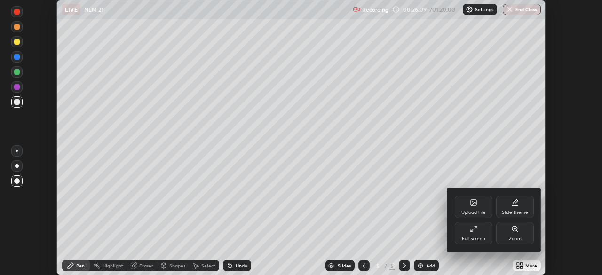
click at [482, 232] on div "Full screen" at bounding box center [474, 233] width 38 height 23
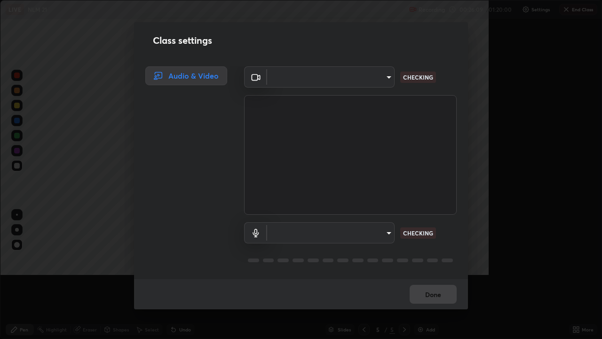
scroll to position [339, 602]
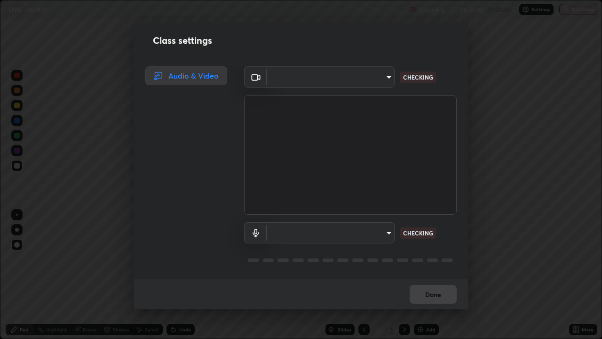
type input "c6d9f4fad3682c18dafb571cd2331b3ecaaf554884ec2734a231d331960bfaec"
type input "08d2579e0e28a31325e46f1a0935fd135ddd04ca2428966b5fd78fa4b1a724ef"
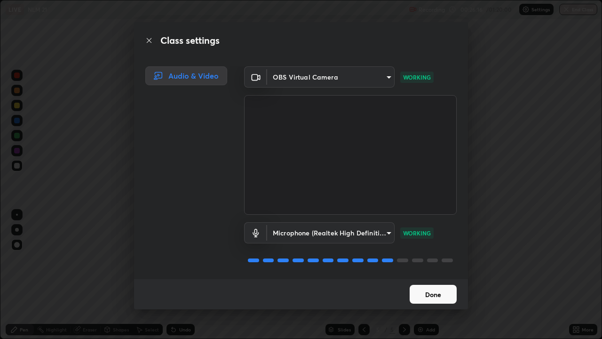
click at [446, 275] on button "Done" at bounding box center [433, 294] width 47 height 19
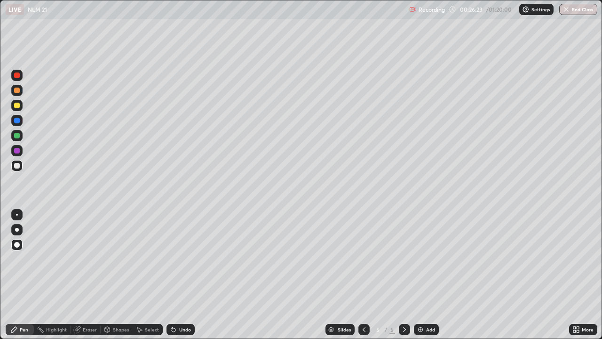
click at [182, 275] on div "Undo" at bounding box center [185, 329] width 12 height 5
click at [179, 275] on div "Undo" at bounding box center [185, 329] width 12 height 5
click at [177, 275] on div "Undo" at bounding box center [180, 329] width 28 height 11
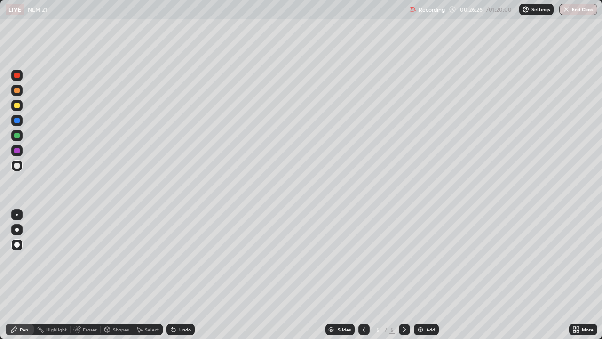
click at [177, 275] on div "Undo" at bounding box center [180, 329] width 28 height 11
click at [176, 275] on div "Undo" at bounding box center [180, 329] width 28 height 11
click at [22, 275] on div "Pen" at bounding box center [24, 329] width 8 height 5
click at [16, 167] on div at bounding box center [17, 166] width 6 height 6
click at [15, 121] on div at bounding box center [17, 121] width 6 height 6
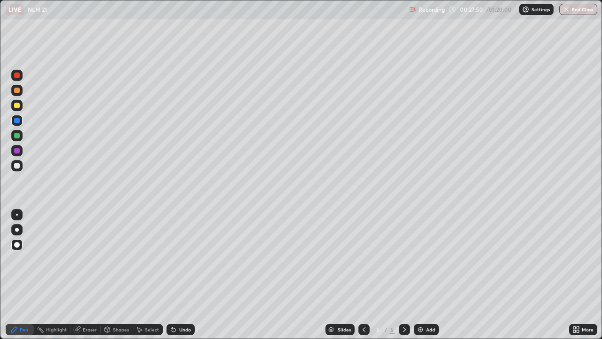
click at [180, 275] on div "Undo" at bounding box center [185, 329] width 12 height 5
click at [183, 275] on div "Undo" at bounding box center [185, 329] width 12 height 5
click at [176, 275] on div "Undo" at bounding box center [180, 329] width 28 height 11
click at [16, 137] on div at bounding box center [17, 136] width 6 height 6
click at [182, 275] on div "Undo" at bounding box center [185, 329] width 12 height 5
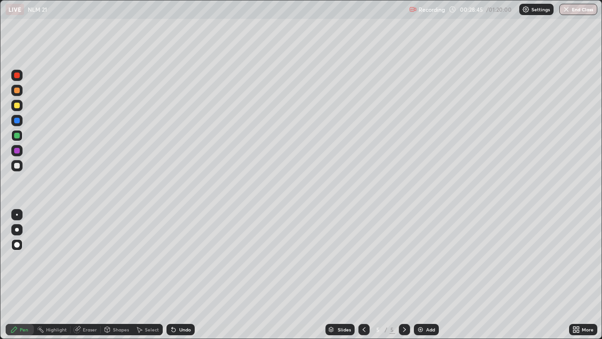
click at [183, 275] on div "Undo" at bounding box center [185, 329] width 12 height 5
click at [88, 275] on div "Eraser" at bounding box center [90, 329] width 14 height 5
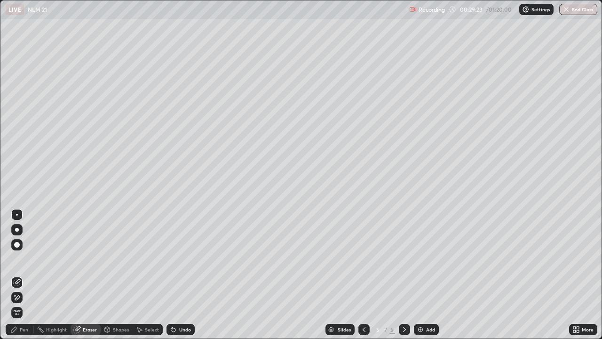
click at [26, 275] on div "Pen" at bounding box center [24, 329] width 8 height 5
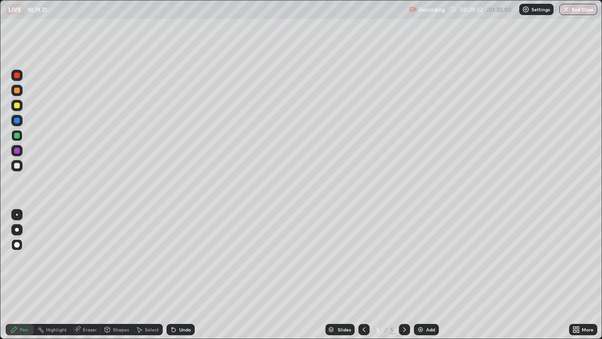
click at [180, 275] on div "Undo" at bounding box center [185, 329] width 12 height 5
click at [176, 275] on div "Undo" at bounding box center [180, 329] width 28 height 11
click at [179, 275] on div "Undo" at bounding box center [185, 329] width 12 height 5
click at [181, 275] on div "Undo" at bounding box center [185, 329] width 12 height 5
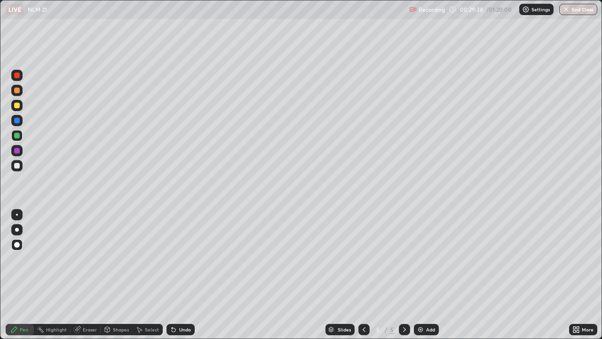
click at [180, 275] on div "Undo" at bounding box center [180, 329] width 28 height 11
click at [88, 275] on div "Eraser" at bounding box center [90, 329] width 14 height 5
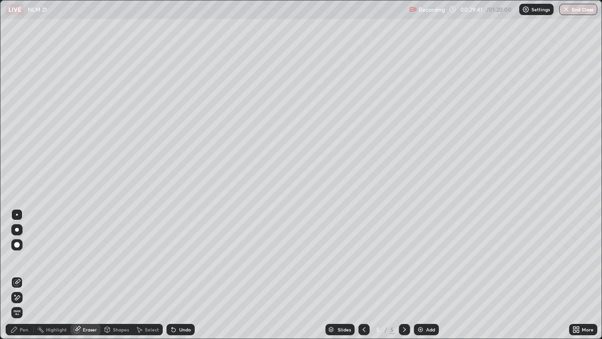
click at [25, 275] on div "Pen" at bounding box center [24, 329] width 8 height 5
click at [23, 275] on div "Pen" at bounding box center [24, 329] width 8 height 5
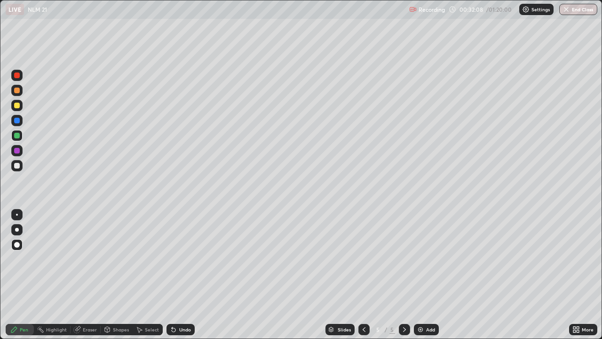
click at [404, 275] on icon at bounding box center [405, 329] width 8 height 8
click at [426, 275] on div "Add" at bounding box center [430, 329] width 9 height 5
click at [18, 106] on div at bounding box center [17, 106] width 6 height 6
click at [15, 151] on div at bounding box center [17, 151] width 6 height 6
click at [181, 275] on div "Undo" at bounding box center [180, 329] width 28 height 11
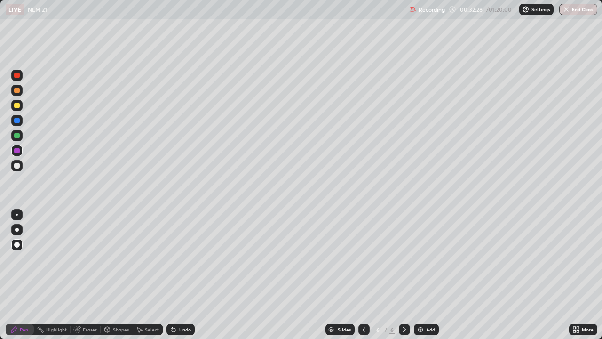
click at [180, 275] on div "Undo" at bounding box center [180, 329] width 28 height 11
click at [15, 242] on div at bounding box center [17, 245] width 6 height 6
click at [14, 164] on div at bounding box center [17, 166] width 6 height 6
click at [185, 275] on div "Undo" at bounding box center [180, 329] width 28 height 11
click at [175, 275] on icon at bounding box center [174, 329] width 8 height 8
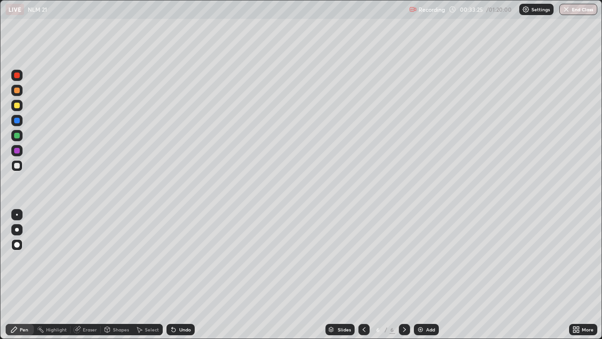
click at [182, 275] on div "Undo" at bounding box center [185, 329] width 12 height 5
click at [18, 124] on div at bounding box center [16, 120] width 11 height 11
click at [182, 275] on div "Undo" at bounding box center [185, 329] width 12 height 5
click at [14, 152] on div at bounding box center [16, 150] width 11 height 11
click at [16, 138] on div at bounding box center [17, 136] width 6 height 6
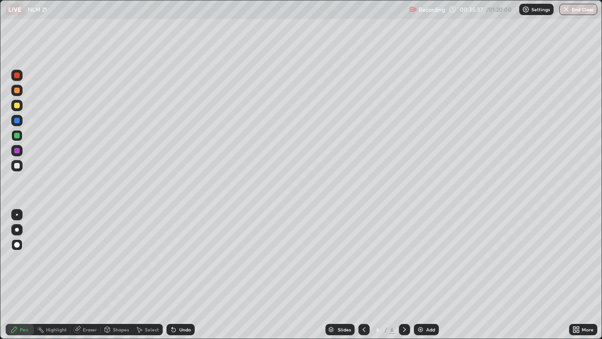
click at [16, 152] on div at bounding box center [17, 151] width 6 height 6
click at [16, 105] on div at bounding box center [17, 106] width 6 height 6
click at [18, 275] on div "Pen" at bounding box center [20, 329] width 28 height 11
click at [17, 166] on div at bounding box center [17, 166] width 6 height 6
click at [17, 106] on div at bounding box center [17, 106] width 6 height 6
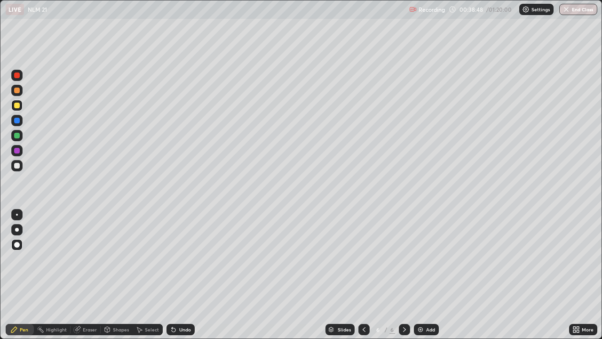
click at [182, 275] on div "Undo" at bounding box center [185, 329] width 12 height 5
click at [404, 275] on icon at bounding box center [405, 329] width 8 height 8
click at [421, 275] on img at bounding box center [421, 329] width 8 height 8
click at [14, 164] on div at bounding box center [17, 166] width 6 height 6
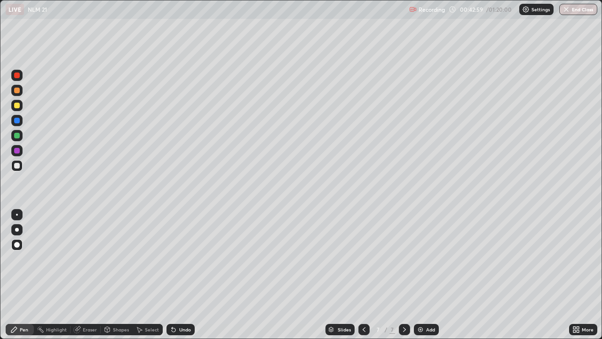
click at [17, 151] on div at bounding box center [17, 151] width 6 height 6
click at [16, 137] on div at bounding box center [17, 136] width 6 height 6
click at [424, 275] on div "Add" at bounding box center [426, 329] width 25 height 11
click at [17, 165] on div at bounding box center [17, 166] width 6 height 6
click at [14, 79] on div at bounding box center [16, 75] width 11 height 11
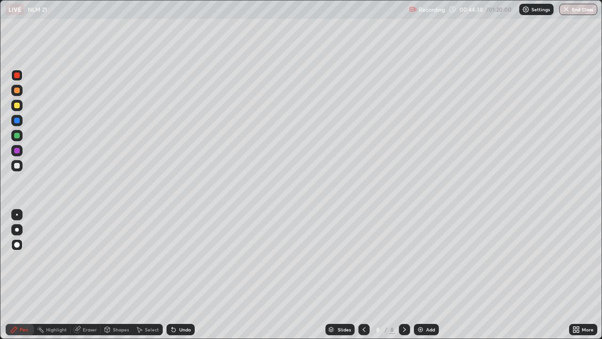
click at [19, 150] on div at bounding box center [17, 151] width 6 height 6
click at [16, 169] on div at bounding box center [16, 165] width 11 height 11
click at [362, 275] on icon at bounding box center [364, 329] width 8 height 8
click at [17, 164] on div at bounding box center [17, 166] width 6 height 6
click at [91, 275] on div "Eraser" at bounding box center [90, 329] width 14 height 5
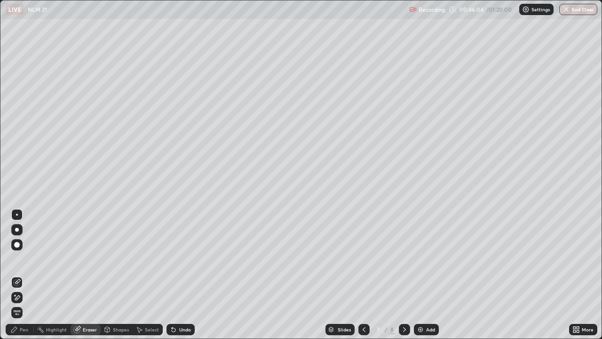
click at [18, 275] on div "Pen" at bounding box center [20, 329] width 28 height 11
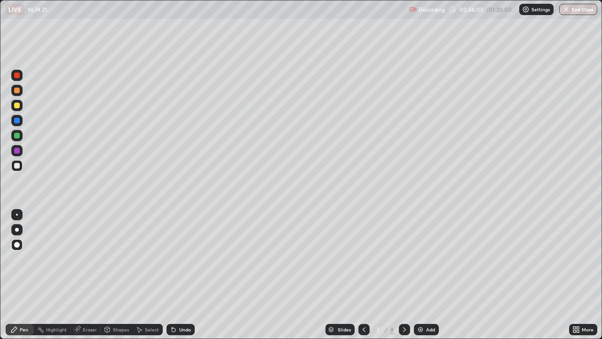
click at [16, 166] on div at bounding box center [17, 166] width 6 height 6
click at [17, 106] on div at bounding box center [17, 106] width 6 height 6
click at [16, 166] on div at bounding box center [17, 166] width 6 height 6
click at [358, 275] on div at bounding box center [363, 329] width 11 height 11
click at [403, 275] on icon at bounding box center [405, 329] width 8 height 8
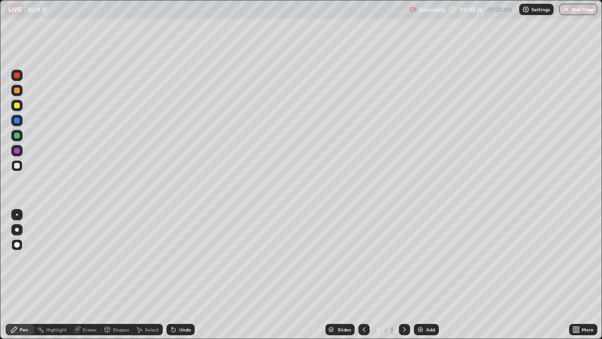
click at [404, 275] on icon at bounding box center [405, 329] width 8 height 8
click at [423, 275] on div "Add" at bounding box center [426, 329] width 25 height 11
click at [17, 169] on div at bounding box center [16, 165] width 11 height 11
click at [0, 120] on div "Setting up your live class" at bounding box center [301, 169] width 602 height 339
click at [0, 113] on div "Setting up your live class" at bounding box center [301, 169] width 602 height 339
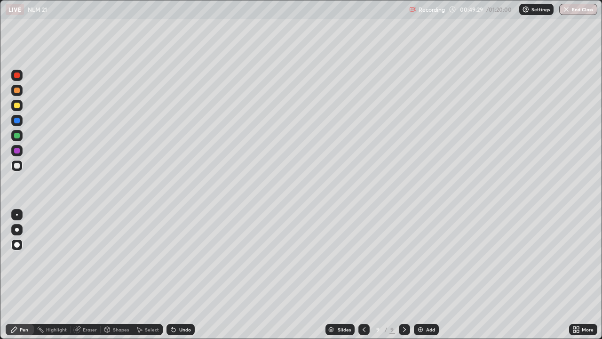
click at [11, 121] on div at bounding box center [16, 120] width 11 height 11
click at [23, 275] on div "Pen" at bounding box center [24, 329] width 8 height 5
click at [19, 103] on div at bounding box center [17, 106] width 6 height 6
click at [12, 275] on div at bounding box center [16, 263] width 15 height 113
click at [363, 275] on icon at bounding box center [364, 329] width 8 height 8
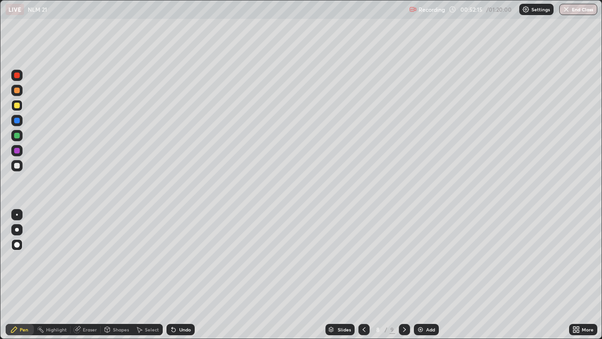
click at [363, 275] on icon at bounding box center [364, 329] width 8 height 8
click at [362, 275] on icon at bounding box center [364, 329] width 8 height 8
click at [404, 275] on icon at bounding box center [405, 329] width 8 height 8
click at [404, 275] on icon at bounding box center [404, 329] width 3 height 5
click at [404, 275] on icon at bounding box center [405, 329] width 8 height 8
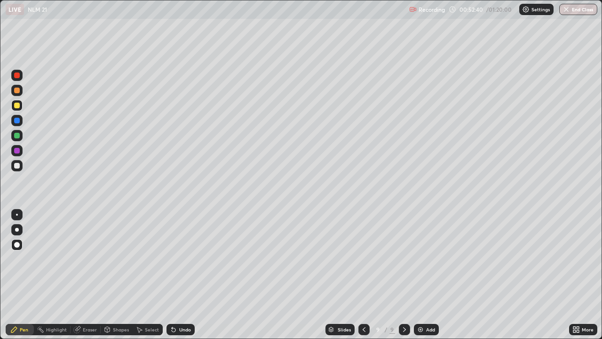
click at [363, 275] on icon at bounding box center [364, 329] width 8 height 8
click at [362, 275] on icon at bounding box center [364, 329] width 8 height 8
click at [363, 275] on icon at bounding box center [364, 329] width 8 height 8
click at [404, 275] on icon at bounding box center [405, 329] width 8 height 8
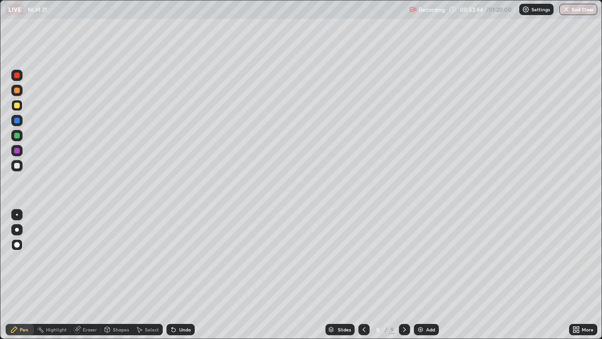
click at [404, 275] on icon at bounding box center [405, 329] width 8 height 8
click at [16, 166] on div at bounding box center [17, 166] width 6 height 6
click at [178, 275] on div "Undo" at bounding box center [180, 329] width 28 height 11
click at [181, 275] on div "Undo" at bounding box center [180, 329] width 28 height 11
click at [180, 275] on div "Undo" at bounding box center [180, 329] width 28 height 11
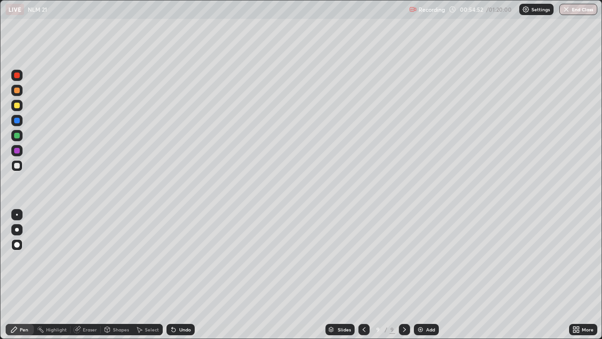
click at [16, 151] on div at bounding box center [17, 151] width 6 height 6
click at [361, 275] on div at bounding box center [363, 329] width 11 height 11
click at [364, 275] on icon at bounding box center [364, 329] width 8 height 8
click at [363, 275] on icon at bounding box center [364, 329] width 8 height 8
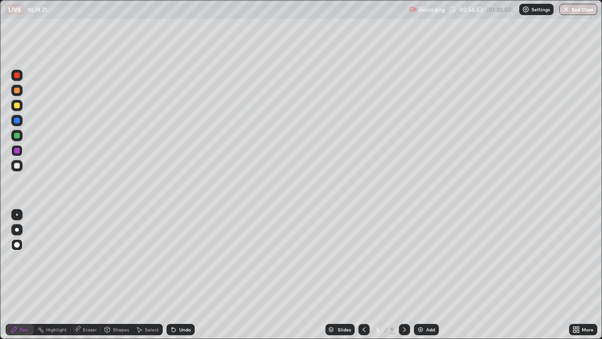
click at [403, 275] on icon at bounding box center [404, 329] width 3 height 5
click at [404, 275] on icon at bounding box center [405, 329] width 8 height 8
click at [403, 275] on icon at bounding box center [405, 329] width 8 height 8
click at [363, 275] on icon at bounding box center [364, 329] width 8 height 8
click at [403, 275] on icon at bounding box center [405, 329] width 8 height 8
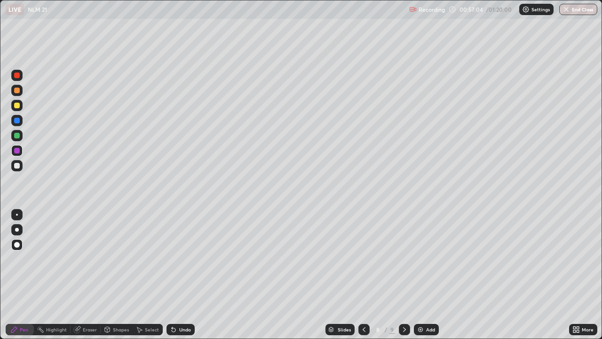
click at [404, 275] on icon at bounding box center [404, 329] width 3 height 5
click at [404, 275] on icon at bounding box center [405, 329] width 8 height 8
click at [420, 275] on img at bounding box center [421, 329] width 8 height 8
click at [17, 166] on div at bounding box center [17, 166] width 6 height 6
click at [17, 121] on div at bounding box center [17, 121] width 6 height 6
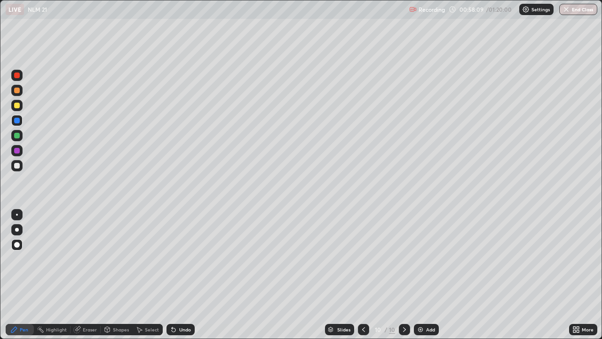
click at [16, 138] on div at bounding box center [17, 136] width 6 height 6
click at [17, 106] on div at bounding box center [17, 106] width 6 height 6
click at [20, 275] on div "Pen" at bounding box center [24, 329] width 8 height 5
click at [16, 165] on div at bounding box center [17, 166] width 6 height 6
click at [22, 275] on div "Pen" at bounding box center [24, 329] width 8 height 5
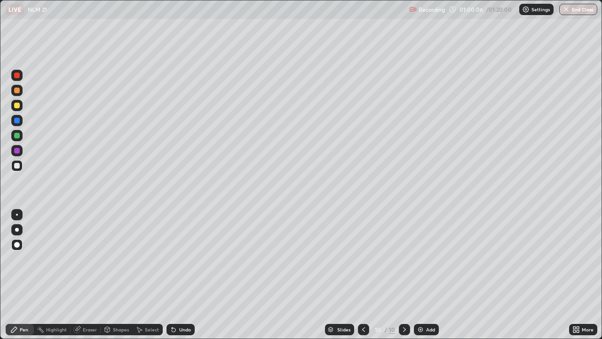
click at [176, 275] on div "Undo" at bounding box center [180, 329] width 28 height 11
click at [179, 275] on div "Undo" at bounding box center [185, 329] width 12 height 5
click at [18, 106] on div at bounding box center [17, 106] width 6 height 6
click at [17, 101] on div at bounding box center [16, 105] width 11 height 11
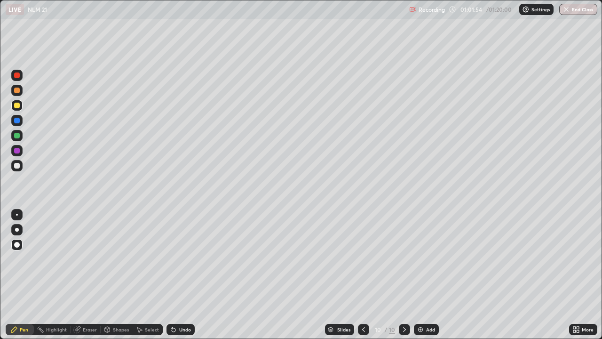
click at [18, 121] on div at bounding box center [17, 121] width 6 height 6
click at [15, 166] on div at bounding box center [17, 166] width 6 height 6
click at [17, 164] on div at bounding box center [17, 166] width 6 height 6
click at [87, 275] on div "Eraser" at bounding box center [90, 329] width 14 height 5
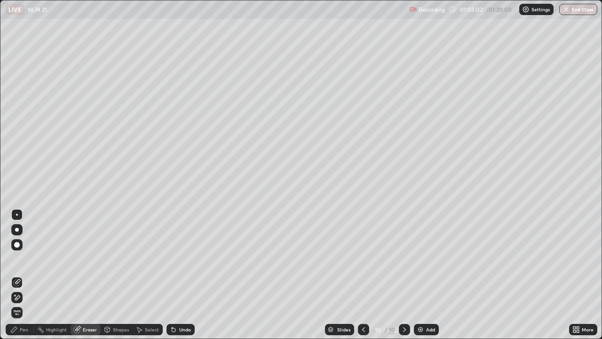
click at [24, 275] on div "Pen" at bounding box center [24, 329] width 8 height 5
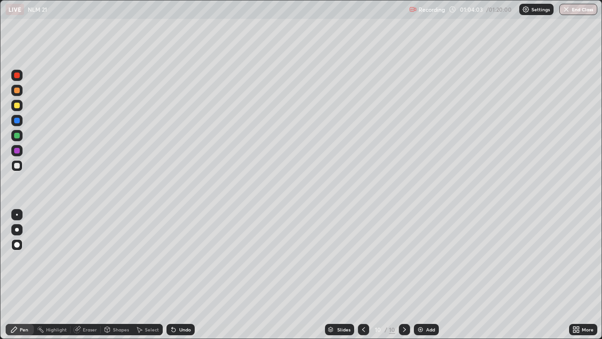
click at [82, 275] on div "Eraser" at bounding box center [86, 329] width 30 height 11
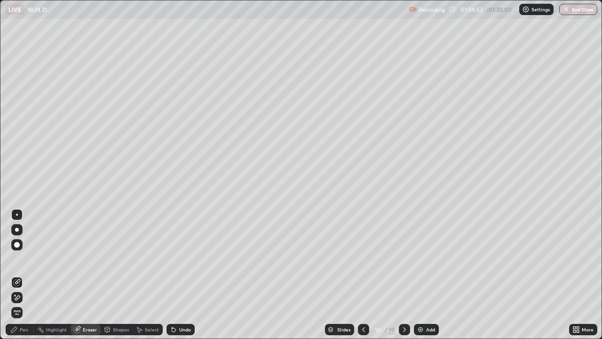
click at [23, 275] on div "Pen" at bounding box center [24, 329] width 8 height 5
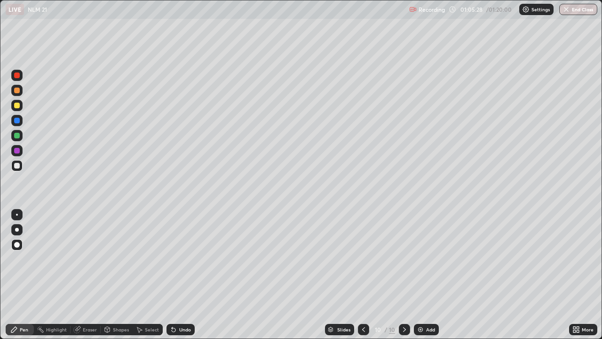
click at [178, 275] on div "Undo" at bounding box center [180, 329] width 28 height 11
click at [172, 275] on icon at bounding box center [174, 330] width 4 height 4
click at [174, 275] on div "Undo" at bounding box center [180, 329] width 28 height 11
click at [85, 275] on div "Eraser" at bounding box center [90, 329] width 14 height 5
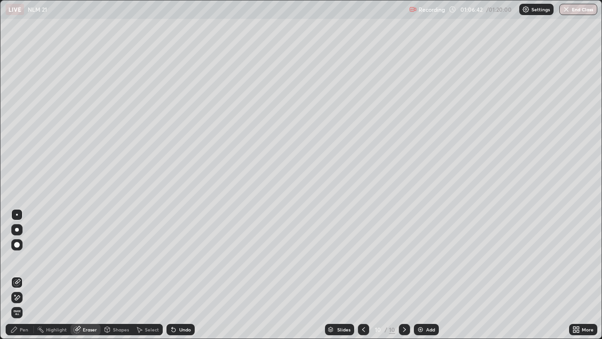
click at [19, 275] on div "Pen" at bounding box center [20, 329] width 28 height 11
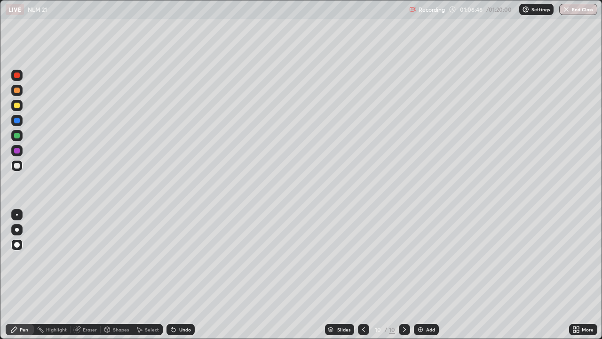
click at [91, 275] on div "Eraser" at bounding box center [90, 329] width 14 height 5
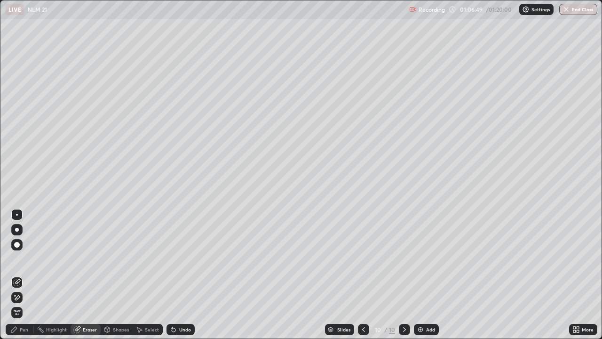
click at [16, 275] on icon at bounding box center [14, 329] width 6 height 6
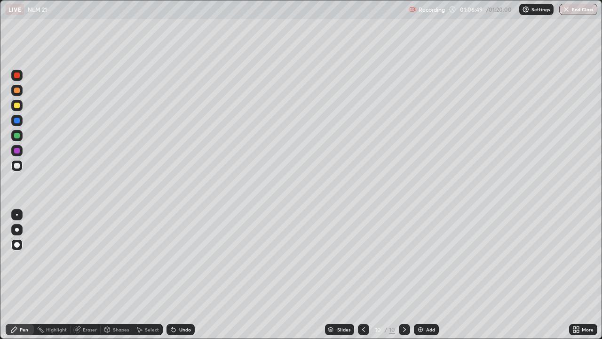
click at [25, 275] on div "Pen" at bounding box center [24, 329] width 8 height 5
click at [23, 275] on div "Pen" at bounding box center [24, 329] width 8 height 5
click at [180, 275] on div "Undo" at bounding box center [180, 329] width 28 height 11
click at [176, 275] on div "Undo" at bounding box center [180, 329] width 28 height 11
click at [14, 120] on div at bounding box center [17, 121] width 6 height 6
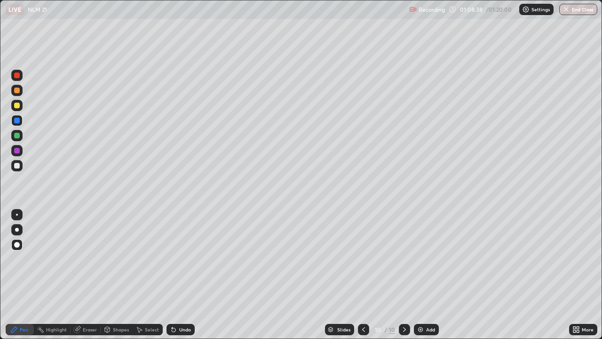
click at [16, 165] on div at bounding box center [17, 166] width 6 height 6
click at [173, 275] on icon at bounding box center [174, 329] width 8 height 8
click at [177, 275] on div "Undo" at bounding box center [180, 329] width 28 height 11
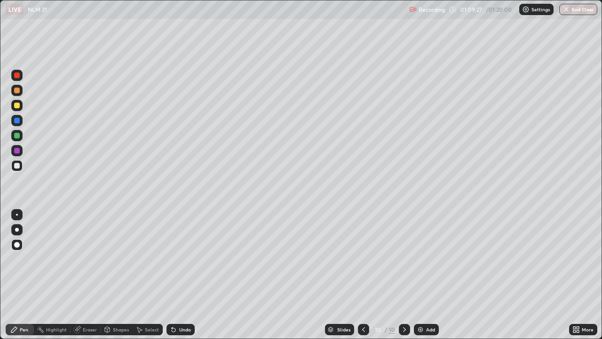
click at [180, 275] on div "Undo" at bounding box center [185, 329] width 12 height 5
click at [177, 275] on div "Undo" at bounding box center [180, 329] width 28 height 11
click at [91, 275] on div "Eraser" at bounding box center [90, 329] width 14 height 5
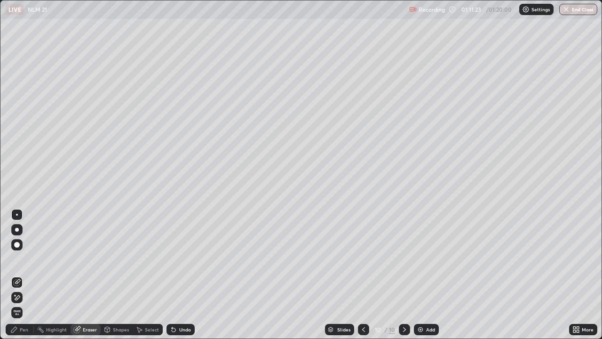
click at [147, 275] on div "Select" at bounding box center [152, 329] width 14 height 5
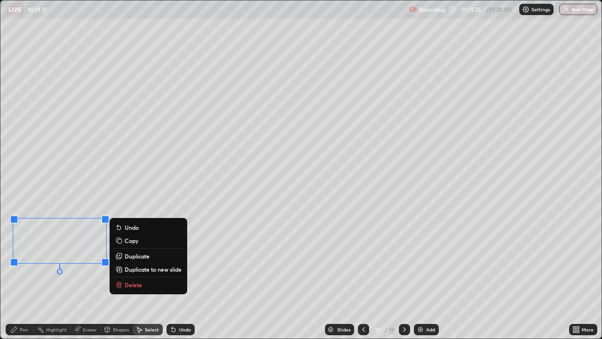
click at [23, 275] on div "Pen" at bounding box center [24, 329] width 8 height 5
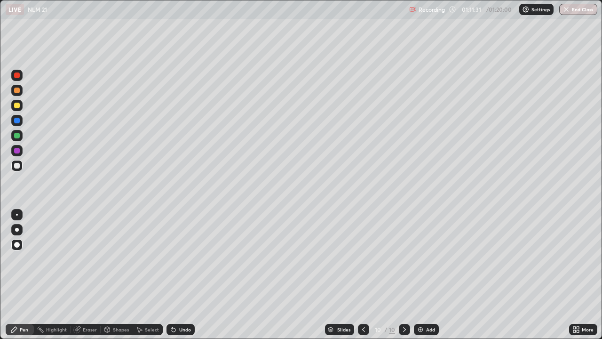
click at [21, 95] on div at bounding box center [16, 90] width 11 height 11
click at [177, 275] on div "Undo" at bounding box center [180, 329] width 28 height 11
click at [87, 275] on div "Eraser" at bounding box center [90, 329] width 14 height 5
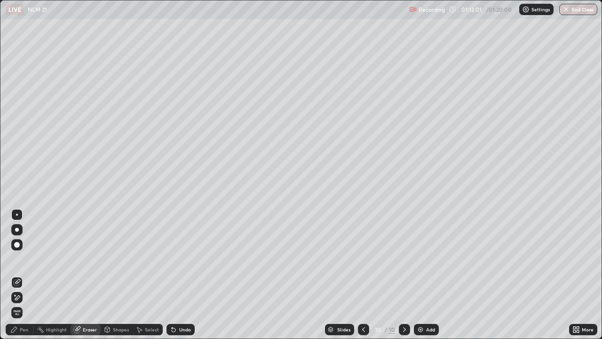
click at [18, 275] on div "Pen" at bounding box center [20, 329] width 28 height 11
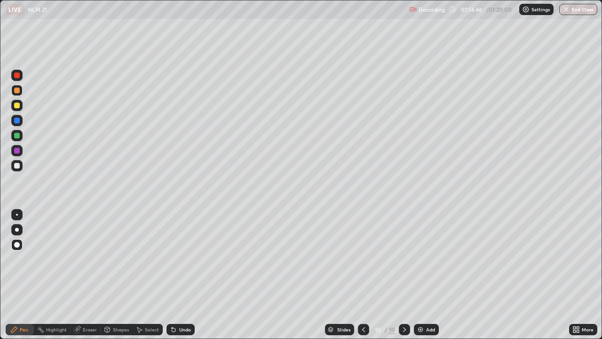
click at [122, 18] on div "LIVE NLM 21" at bounding box center [206, 9] width 400 height 19
click at [142, 275] on icon at bounding box center [139, 329] width 8 height 8
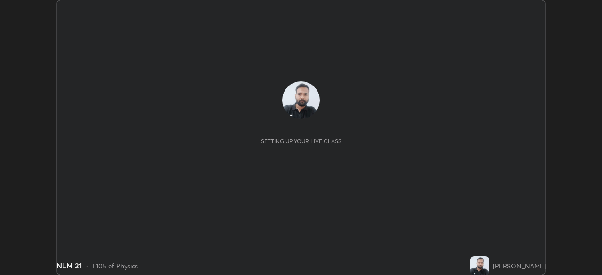
scroll to position [275, 602]
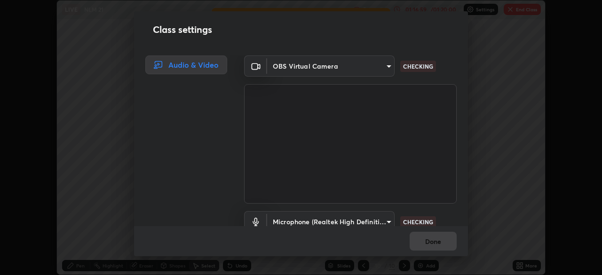
click at [526, 266] on div "Class settings Audio & Video OBS Virtual Camera c6d9f4fad3682c18dafb571cd2331b3…" at bounding box center [301, 137] width 602 height 275
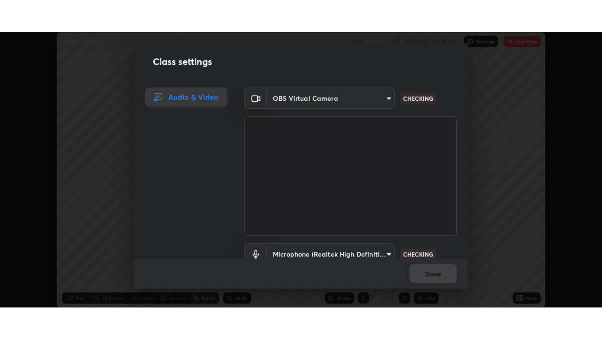
scroll to position [43, 0]
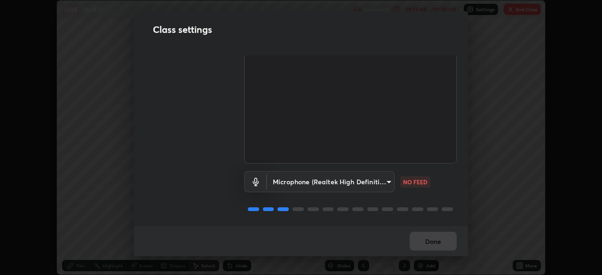
click at [357, 173] on body "Erase all LIVE NLM 21 Recording 01:17:08 / 01:20:00 Settings End Class 0 ° Undo…" at bounding box center [301, 137] width 602 height 275
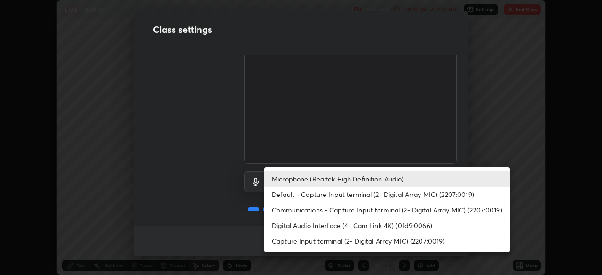
click at [316, 192] on li "Default - Capture Input terminal (2- Digital Array MIC) (2207:0019)" at bounding box center [387, 195] width 246 height 16
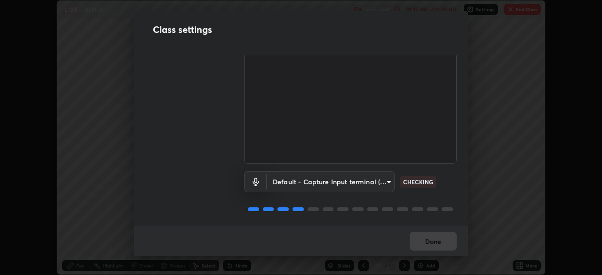
click at [321, 177] on body "Erase all LIVE NLM 21 Recording 01:17:09 / 01:20:00 Settings End Class 0 ° Undo…" at bounding box center [301, 137] width 602 height 275
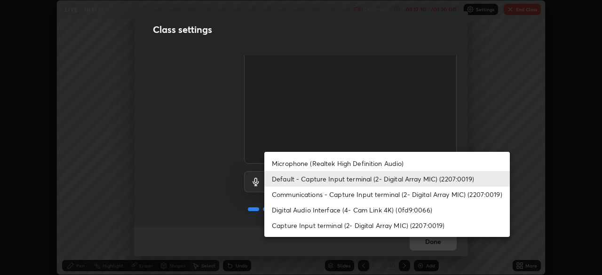
click at [320, 163] on li "Microphone (Realtek High Definition Audio)" at bounding box center [387, 164] width 246 height 16
type input "08d2579e0e28a31325e46f1a0935fd135ddd04ca2428966b5fd78fa4b1a724ef"
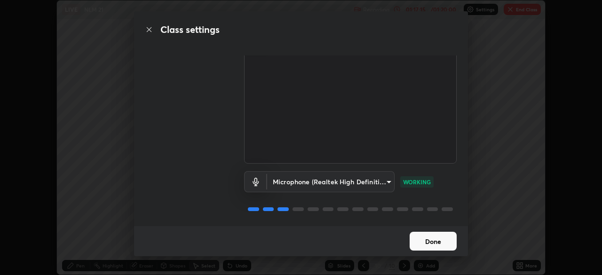
click at [426, 245] on button "Done" at bounding box center [433, 241] width 47 height 19
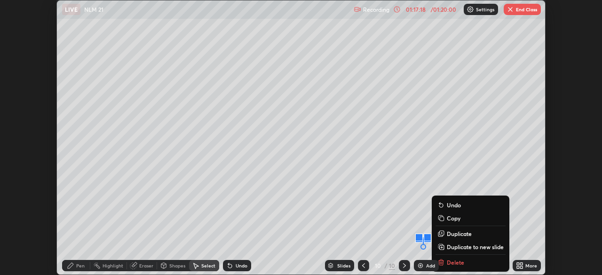
click at [517, 267] on icon at bounding box center [518, 267] width 2 height 2
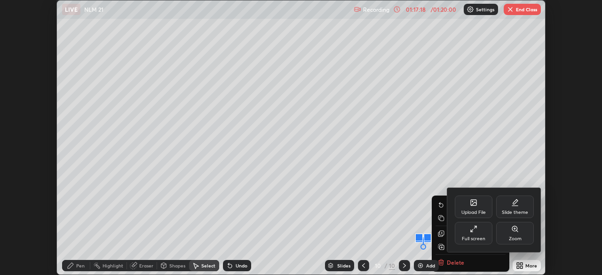
click at [476, 234] on div "Full screen" at bounding box center [474, 233] width 38 height 23
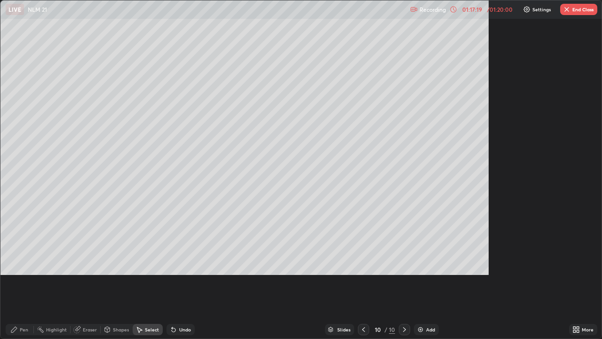
scroll to position [339, 602]
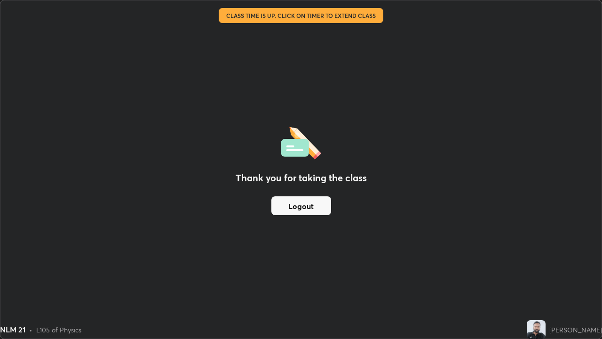
click at [293, 207] on button "Logout" at bounding box center [301, 205] width 60 height 19
click at [291, 207] on button "Logout" at bounding box center [301, 205] width 60 height 19
